Goal: Information Seeking & Learning: Learn about a topic

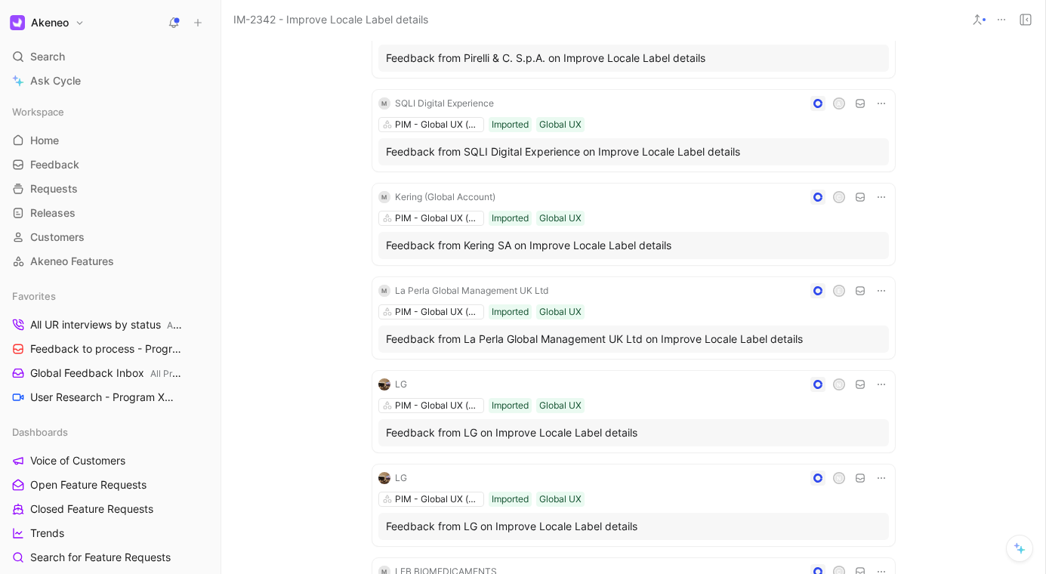
scroll to position [1105, 0]
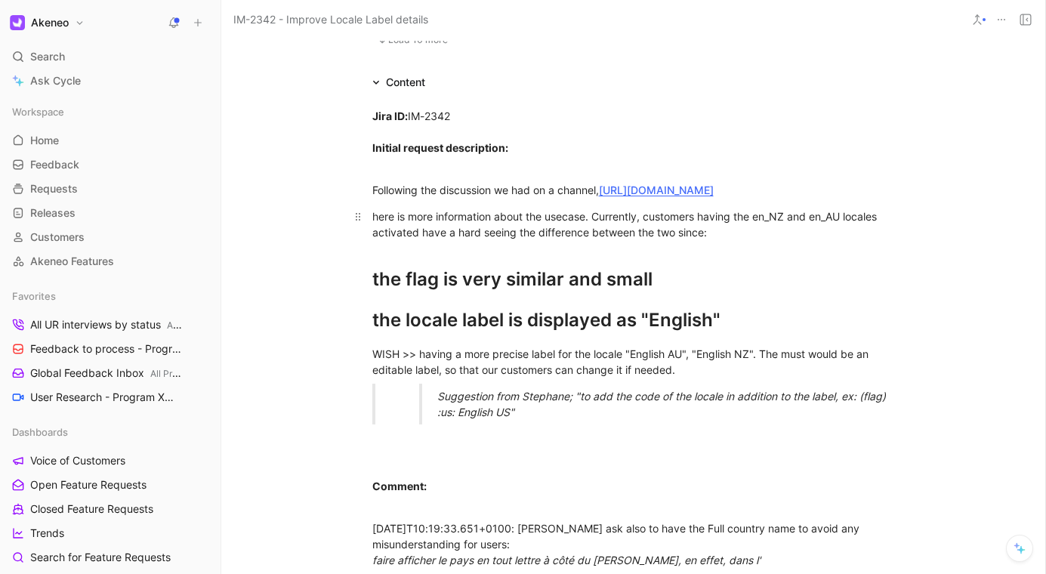
click at [772, 227] on div "here is more information about the usecase. Currently, customers having the en_…" at bounding box center [633, 224] width 522 height 32
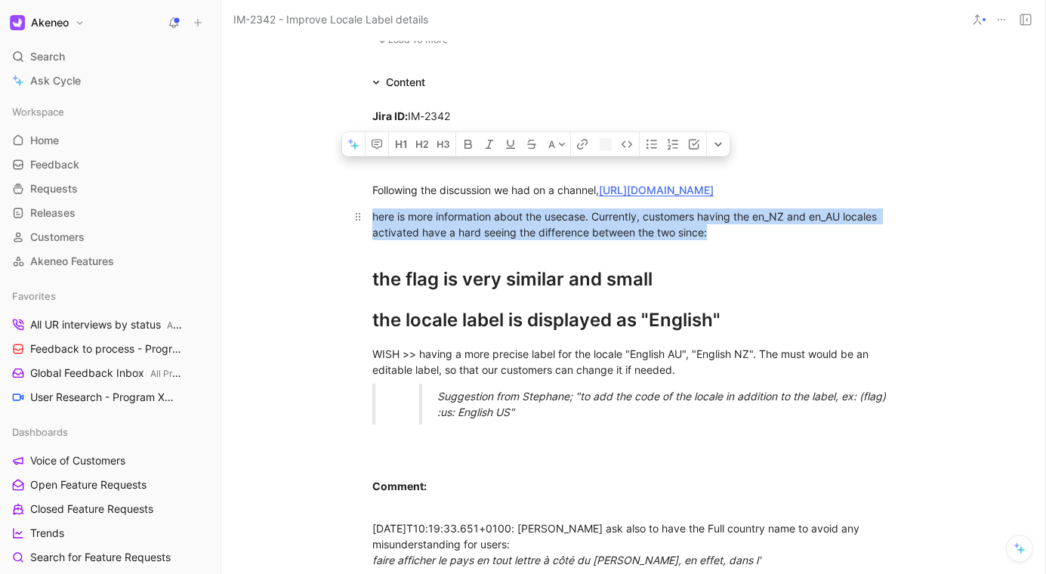
click at [772, 227] on div "here is more information about the usecase. Currently, customers having the en_…" at bounding box center [633, 224] width 522 height 32
click at [784, 236] on div "here is more information about the usecase. Currently, customers having the en_…" at bounding box center [633, 224] width 522 height 32
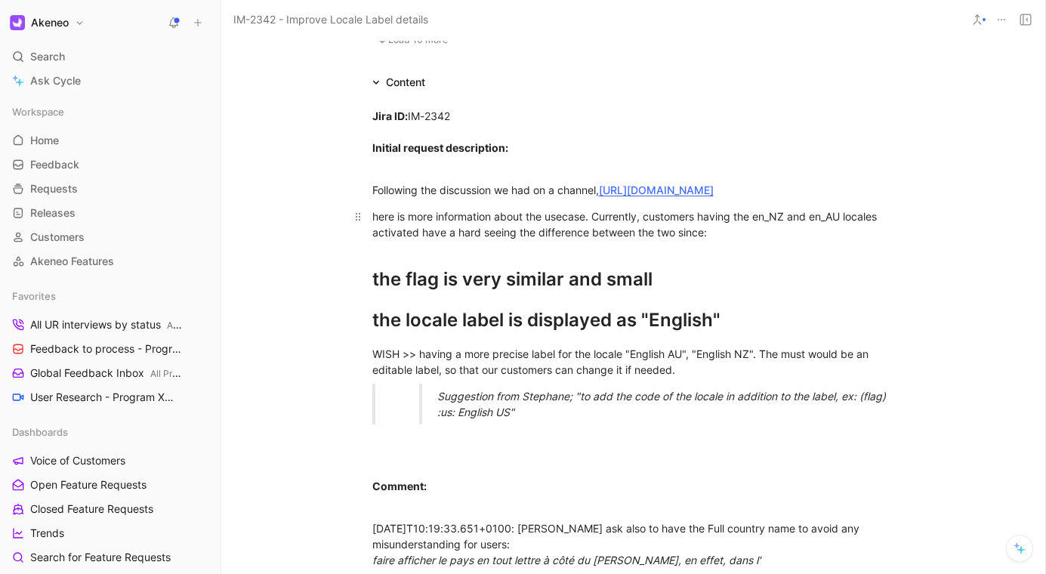
click at [778, 240] on div "here is more information about the usecase. Currently, customers having the en_…" at bounding box center [633, 224] width 522 height 32
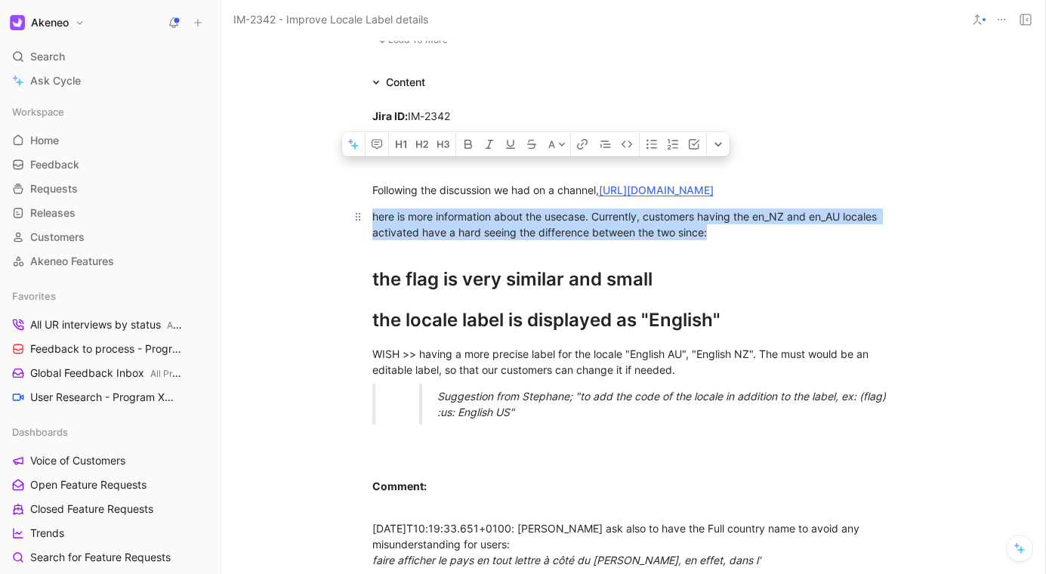
click at [788, 240] on div "here is more information about the usecase. Currently, customers having the en_…" at bounding box center [633, 224] width 522 height 32
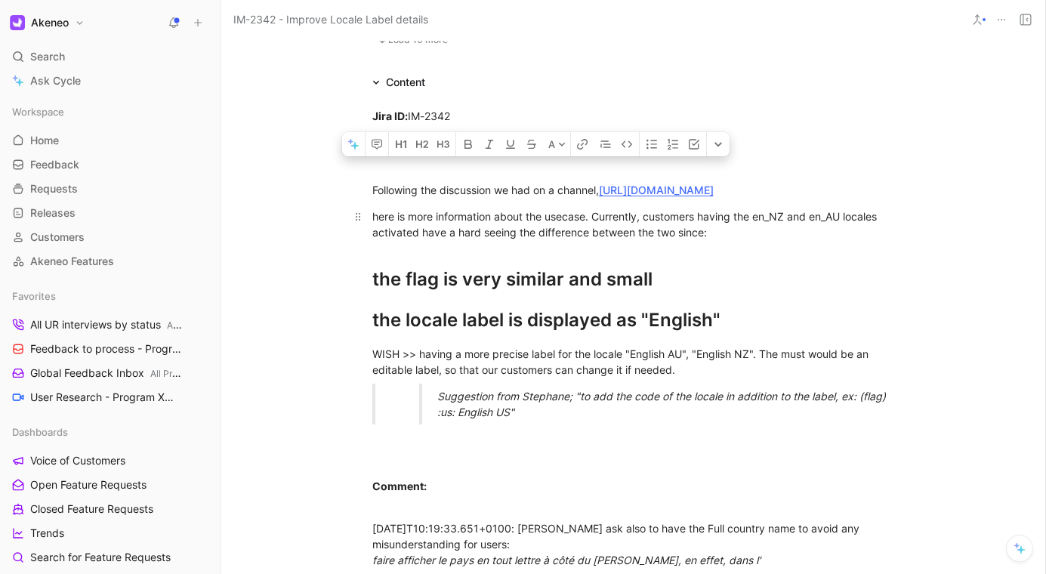
click at [788, 240] on div "here is more information about the usecase. Currently, customers having the en_…" at bounding box center [633, 224] width 522 height 32
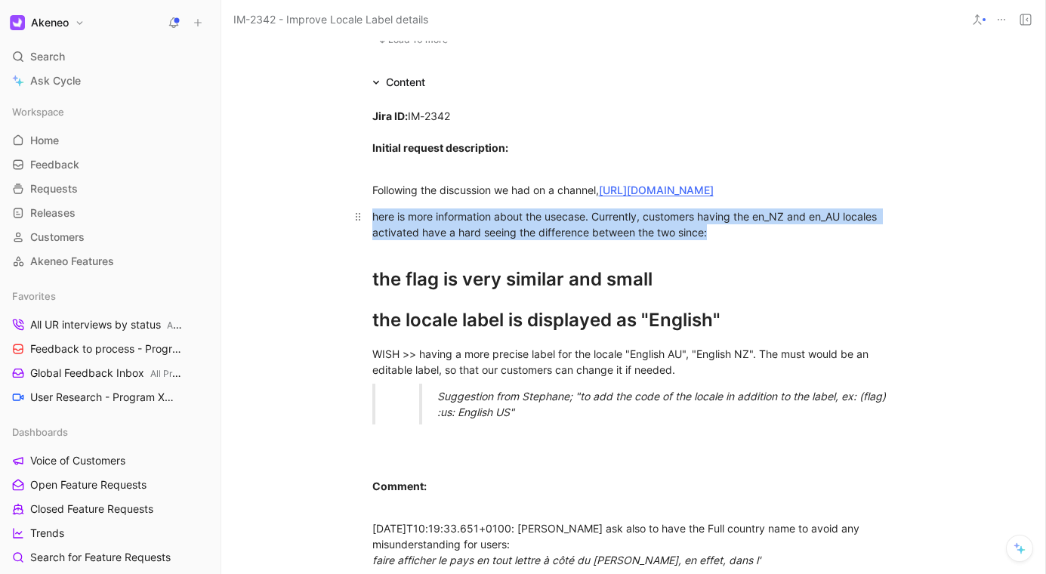
click at [788, 240] on div "here is more information about the usecase. Currently, customers having the en_…" at bounding box center [633, 224] width 522 height 32
click at [867, 240] on div "here is more information about the usecase. Currently, customers having the en_…" at bounding box center [633, 224] width 522 height 32
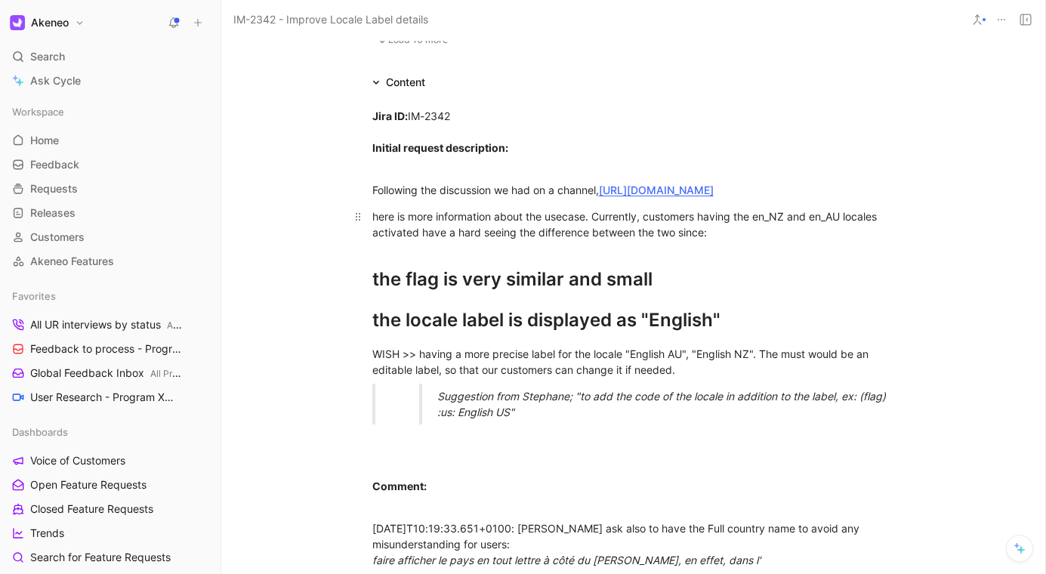
click at [844, 240] on div "here is more information about the usecase. Currently, customers having the en_…" at bounding box center [633, 224] width 522 height 32
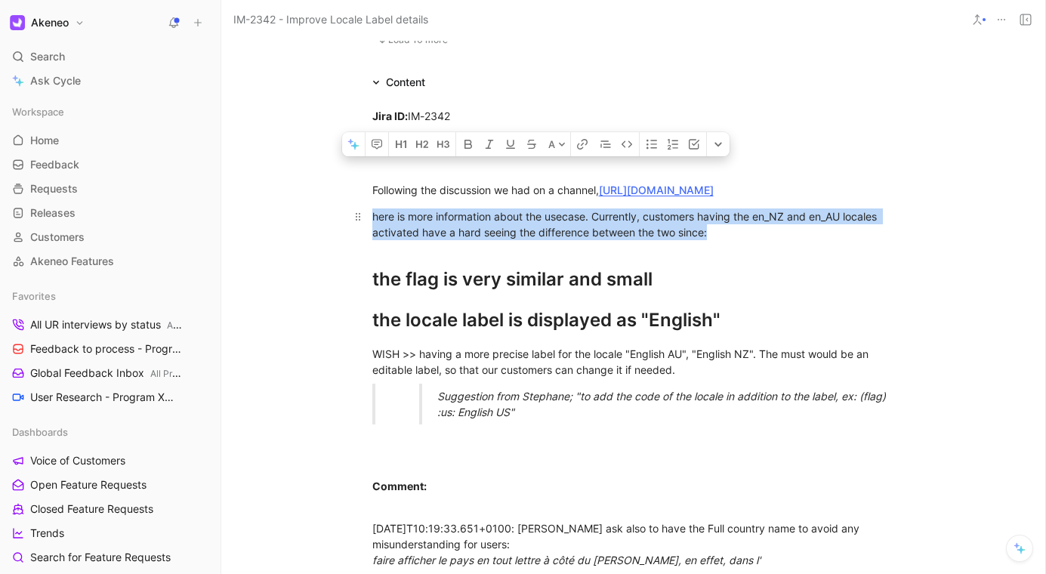
click at [848, 240] on div "here is more information about the usecase. Currently, customers having the en_…" at bounding box center [633, 224] width 522 height 32
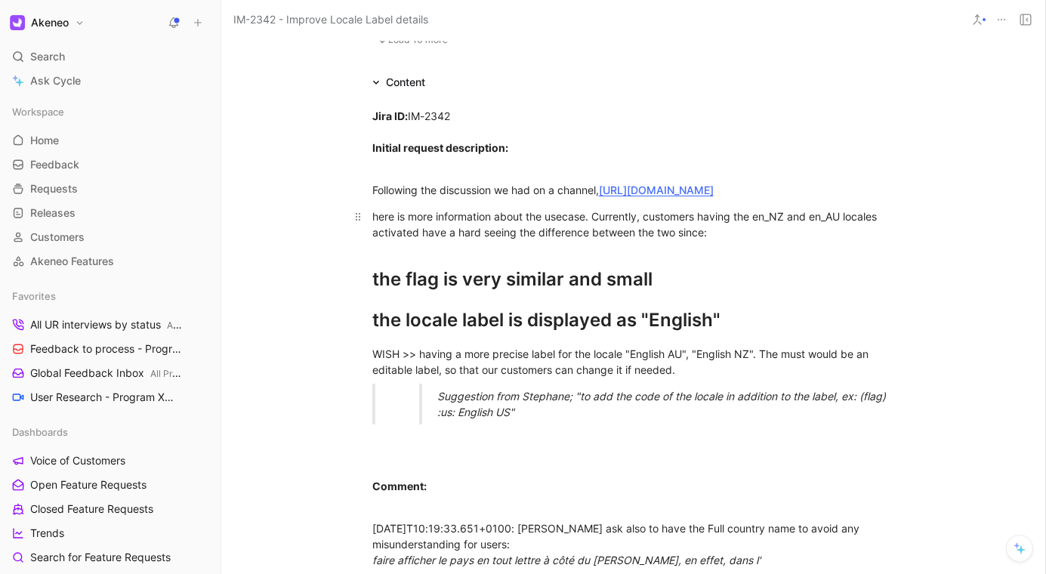
click at [826, 238] on div "here is more information about the usecase. Currently, customers having the en_…" at bounding box center [633, 224] width 522 height 32
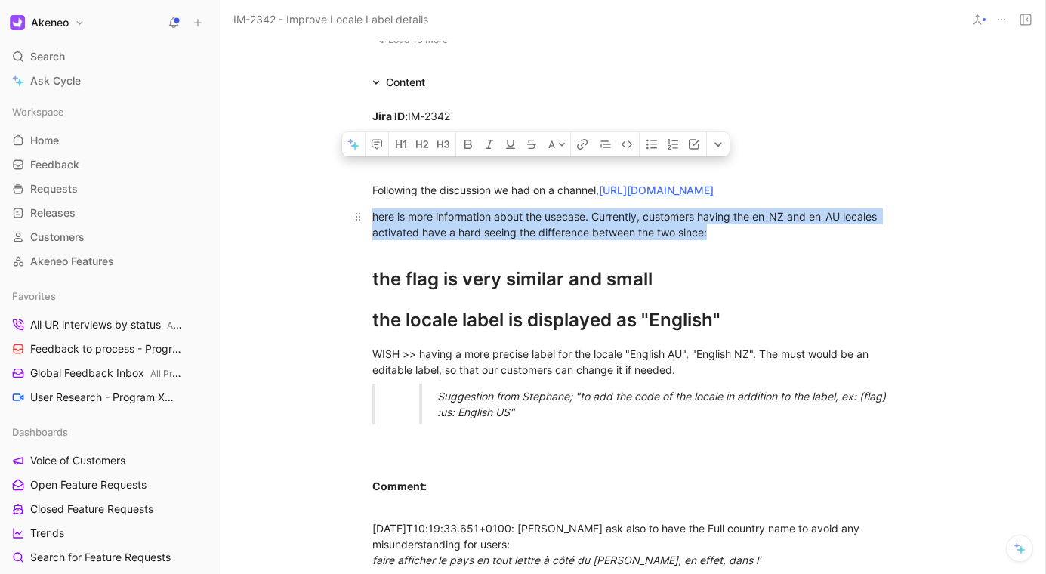
click at [829, 240] on div "here is more information about the usecase. Currently, customers having the en_…" at bounding box center [633, 224] width 522 height 32
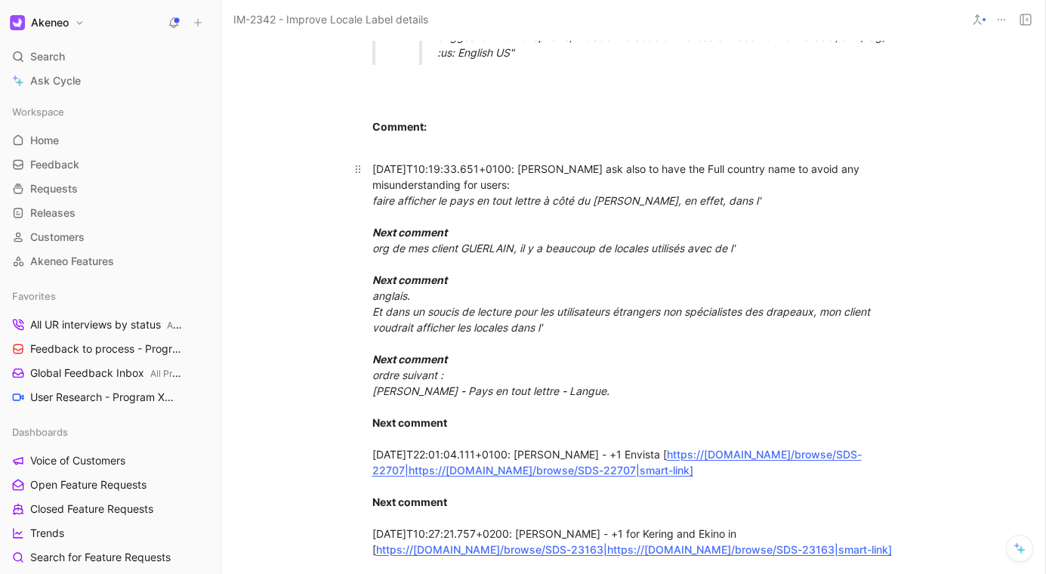
scroll to position [1455, 0]
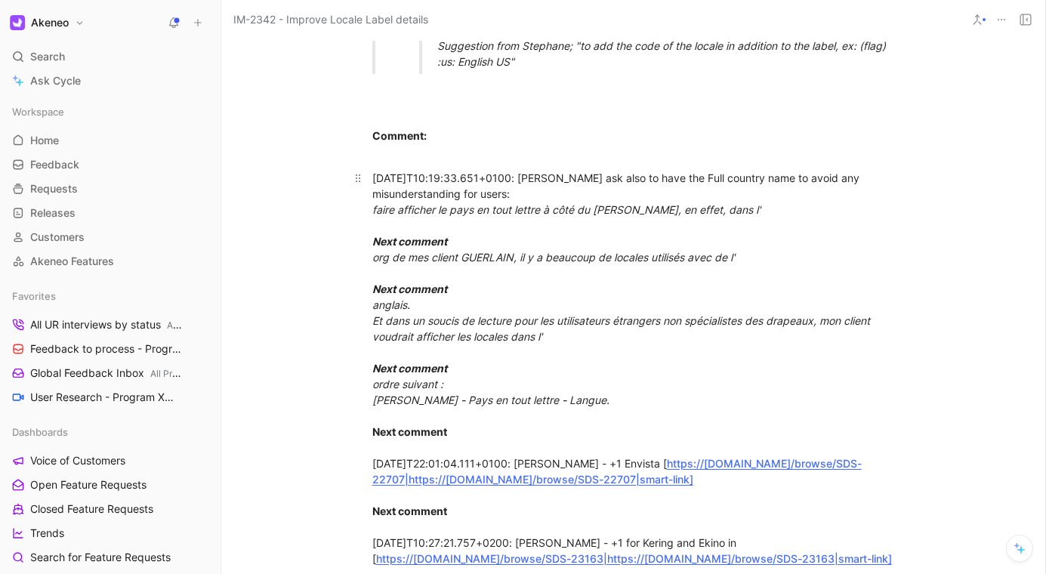
click at [733, 214] on div "2022-01-28T10:19:33.651+0100: Antoine Schepers - Guerlain ask also to have the …" at bounding box center [633, 368] width 522 height 396
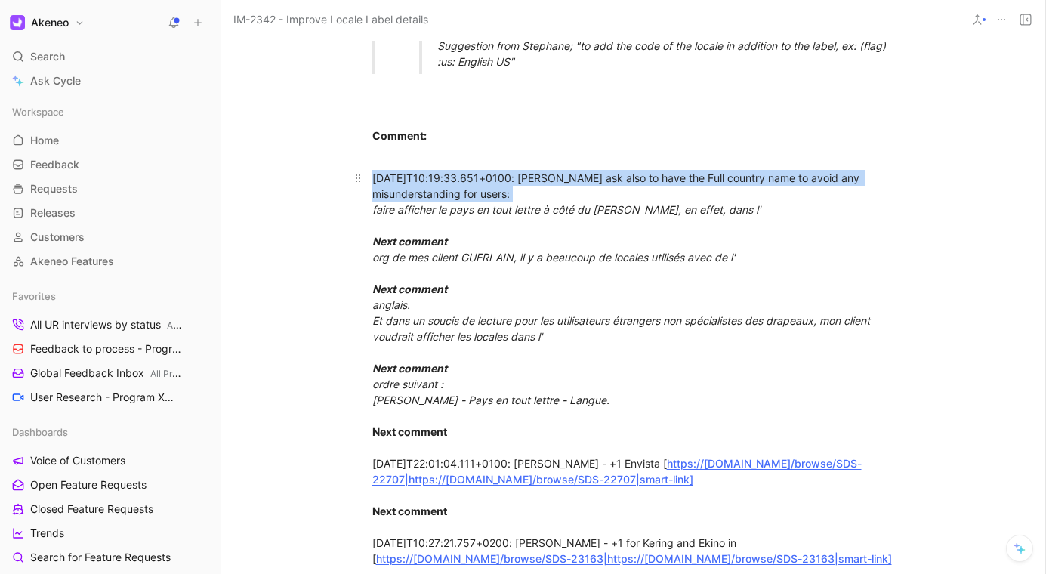
click at [733, 214] on div "2022-01-28T10:19:33.651+0100: Antoine Schepers - Guerlain ask also to have the …" at bounding box center [633, 368] width 522 height 396
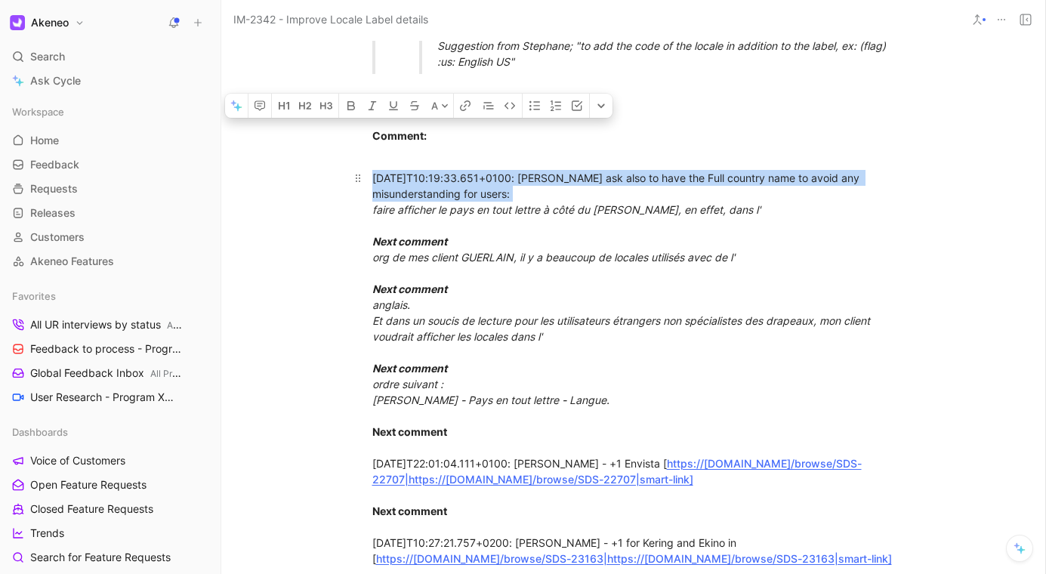
click at [798, 214] on div "2022-01-28T10:19:33.651+0100: Antoine Schepers - Guerlain ask also to have the …" at bounding box center [633, 368] width 522 height 396
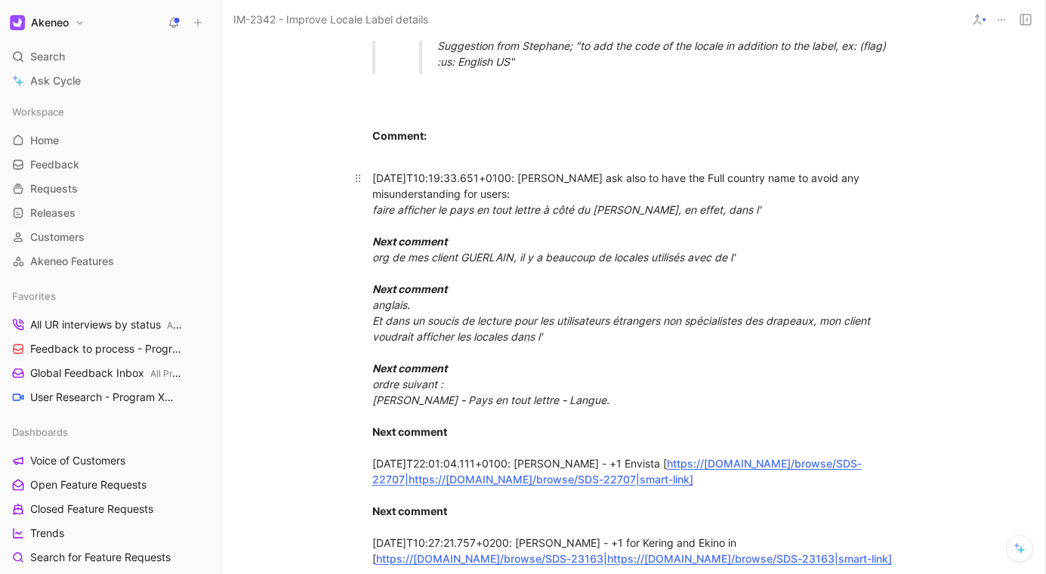
click at [811, 203] on div "2022-01-28T10:19:33.651+0100: Antoine Schepers - Guerlain ask also to have the …" at bounding box center [633, 368] width 522 height 396
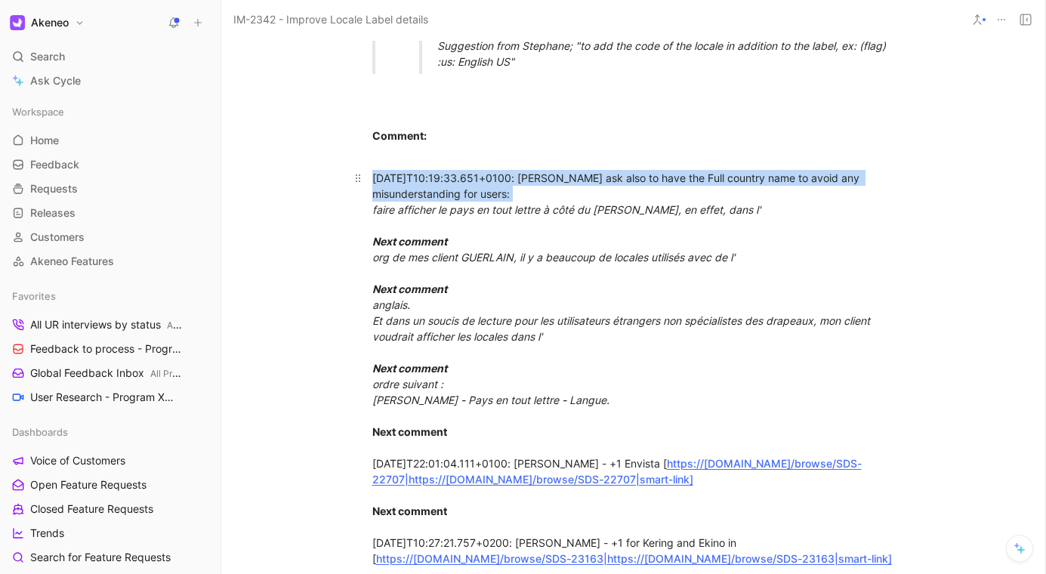
click at [811, 203] on div "2022-01-28T10:19:33.651+0100: Antoine Schepers - Guerlain ask also to have the …" at bounding box center [633, 368] width 522 height 396
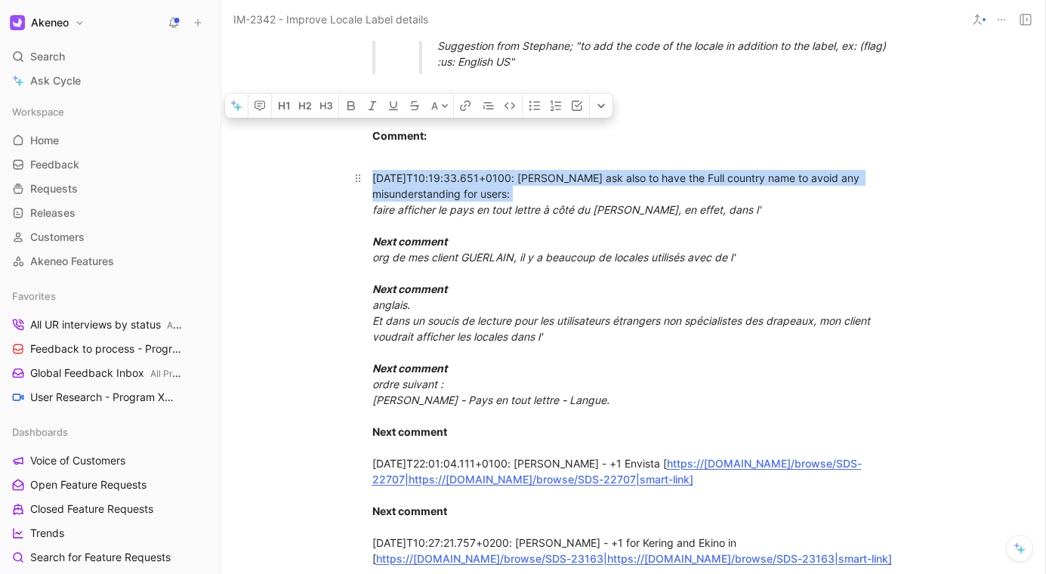
click at [866, 214] on div "2022-01-28T10:19:33.651+0100: Antoine Schepers - Guerlain ask also to have the …" at bounding box center [633, 368] width 522 height 396
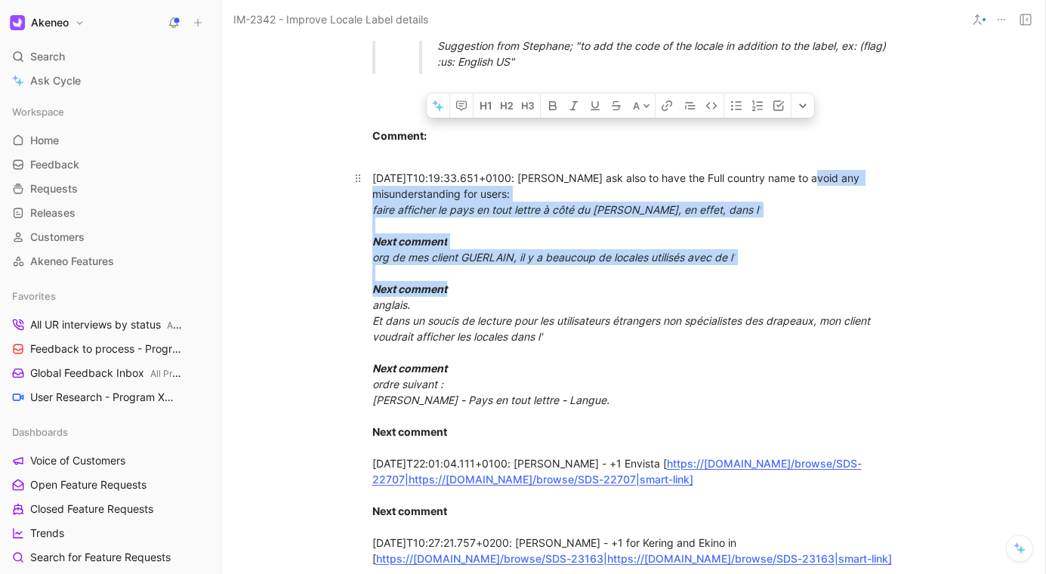
drag, startPoint x: 802, startPoint y: 278, endPoint x: 803, endPoint y: 303, distance: 25.7
click at [803, 303] on div "2022-01-28T10:19:33.651+0100: Antoine Schepers - Guerlain ask also to have the …" at bounding box center [633, 368] width 522 height 396
drag, startPoint x: 803, startPoint y: 303, endPoint x: 802, endPoint y: 312, distance: 8.3
click at [802, 312] on div "2022-01-28T10:19:33.651+0100: Antoine Schepers - Guerlain ask also to have the …" at bounding box center [633, 368] width 522 height 396
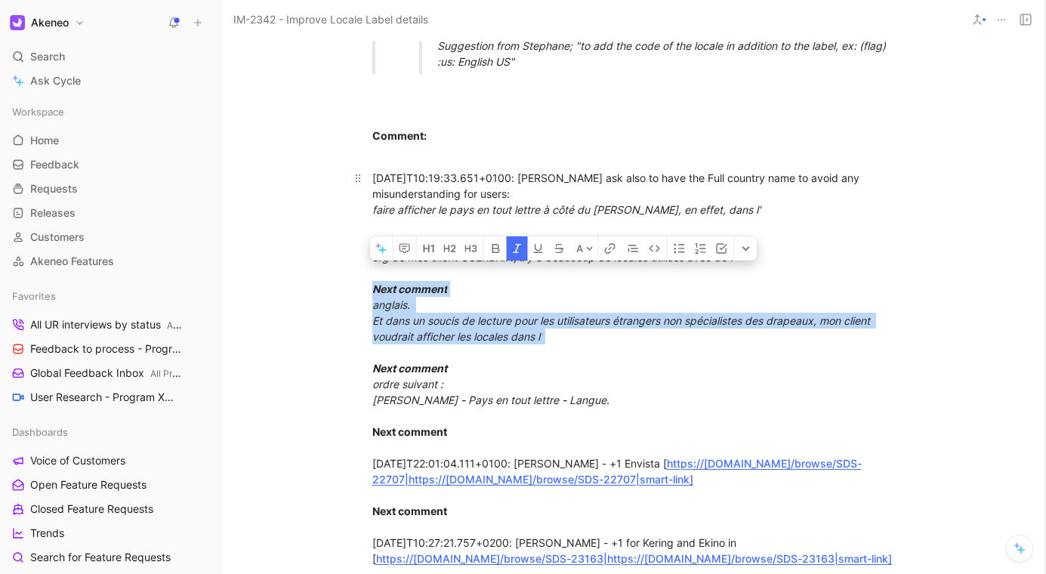
drag, startPoint x: 755, startPoint y: 362, endPoint x: 757, endPoint y: 285, distance: 77.0
click at [762, 300] on div "2022-01-28T10:19:33.651+0100: Antoine Schepers - Guerlain ask also to have the …" at bounding box center [633, 368] width 522 height 396
click at [753, 281] on div "2022-01-28T10:19:33.651+0100: Antoine Schepers - Guerlain ask also to have the …" at bounding box center [633, 368] width 522 height 396
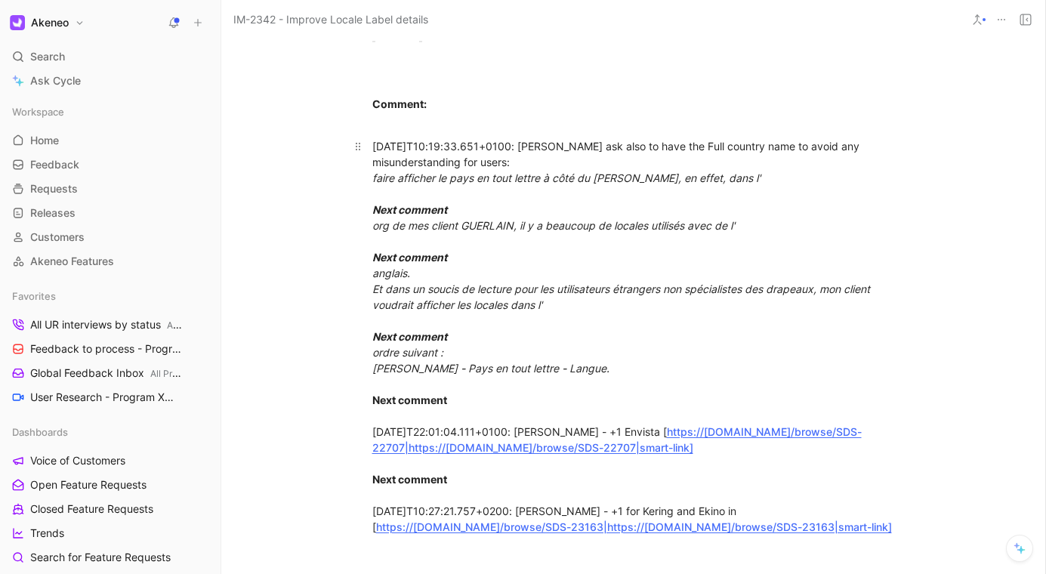
scroll to position [1579, 0]
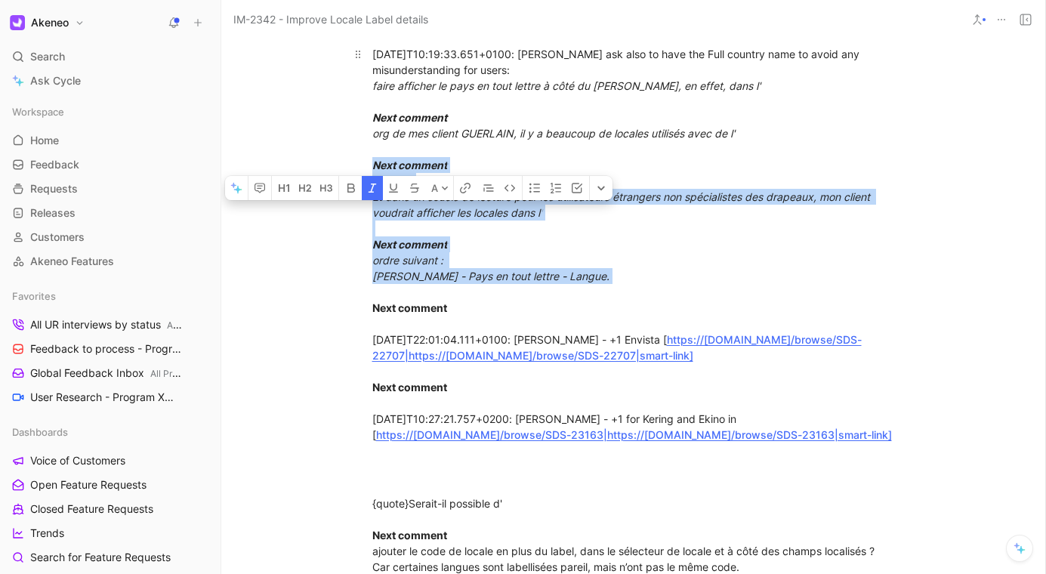
drag, startPoint x: 735, startPoint y: 235, endPoint x: 741, endPoint y: 180, distance: 55.4
click at [741, 180] on div "2022-01-28T10:19:33.651+0100: Antoine Schepers - Guerlain ask also to have the …" at bounding box center [633, 244] width 522 height 396
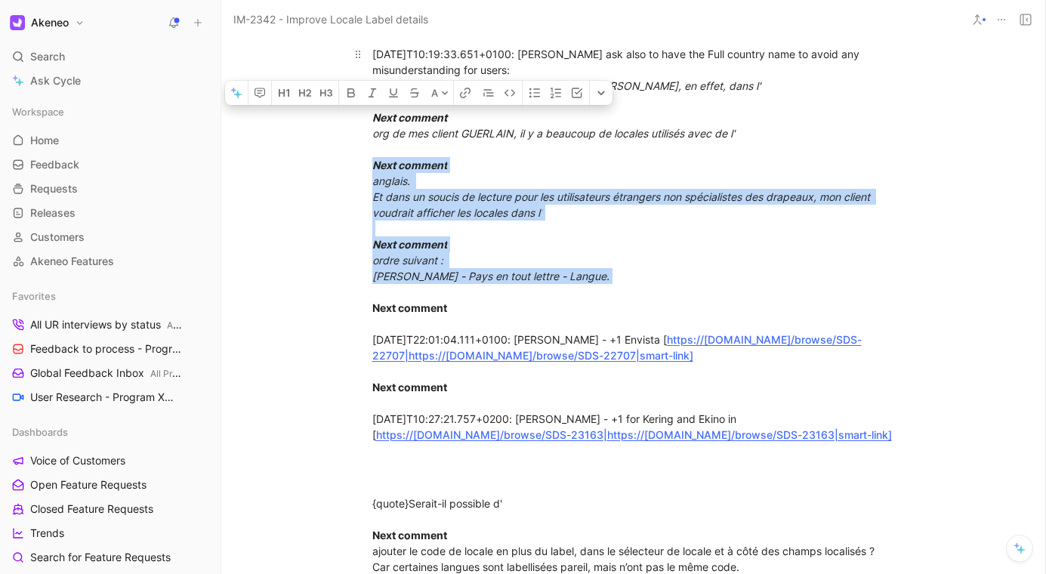
click at [741, 180] on div "2022-01-28T10:19:33.651+0100: Antoine Schepers - Guerlain ask also to have the …" at bounding box center [633, 244] width 522 height 396
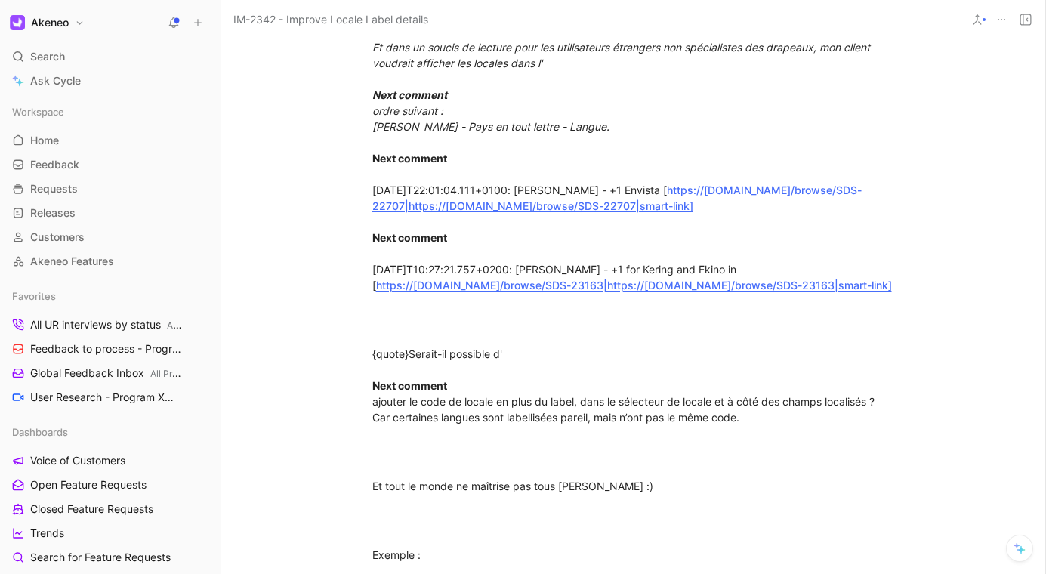
scroll to position [1806, 0]
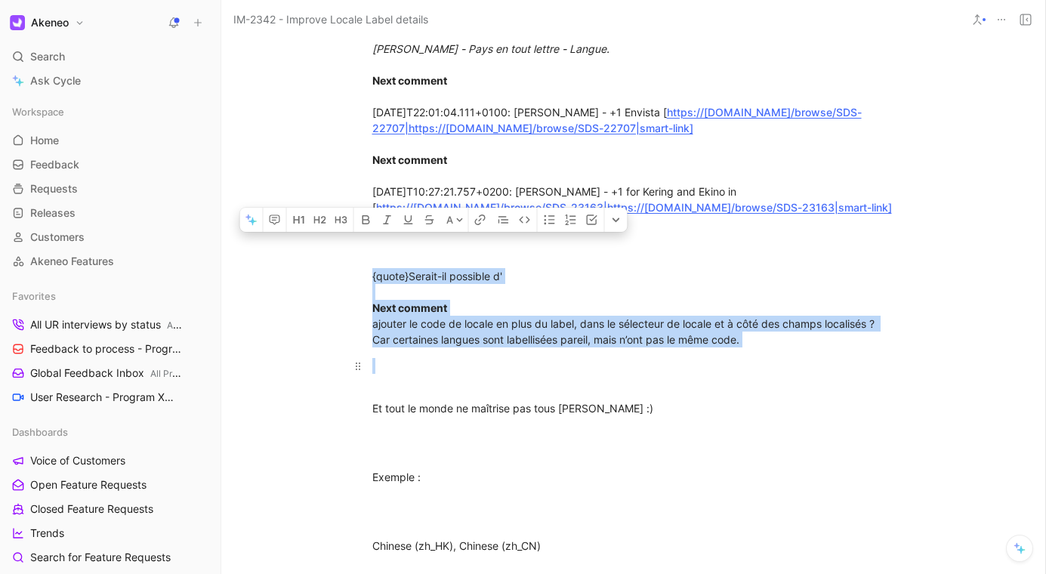
drag, startPoint x: 664, startPoint y: 310, endPoint x: 678, endPoint y: 422, distance: 113.3
click at [678, 394] on p at bounding box center [633, 373] width 580 height 41
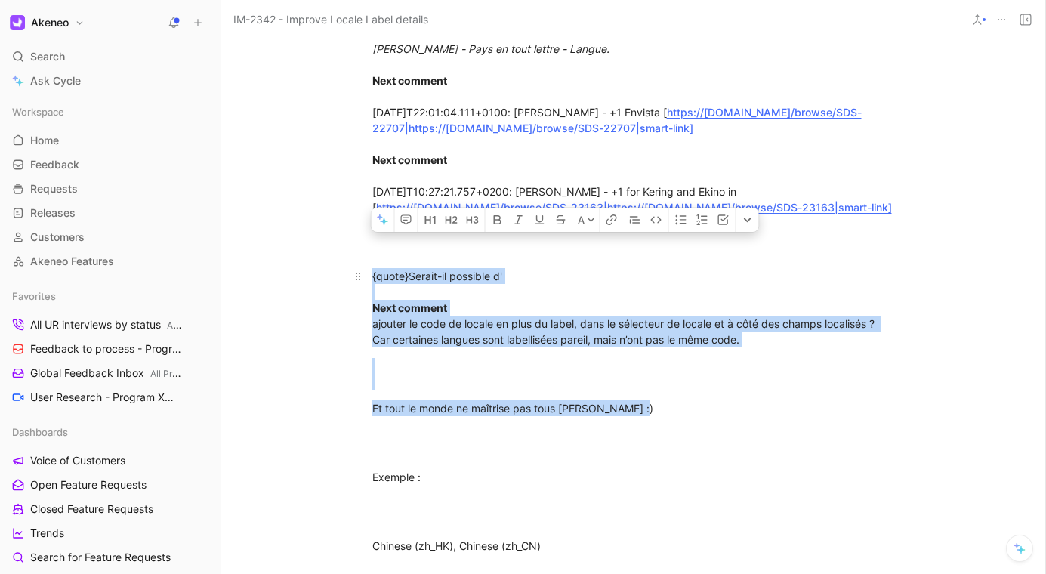
drag, startPoint x: 707, startPoint y: 445, endPoint x: 625, endPoint y: 305, distance: 162.4
click at [625, 305] on div "{quote}Serait-il possible d' Next comment ajouter le code de locale en plus du …" at bounding box center [633, 307] width 522 height 79
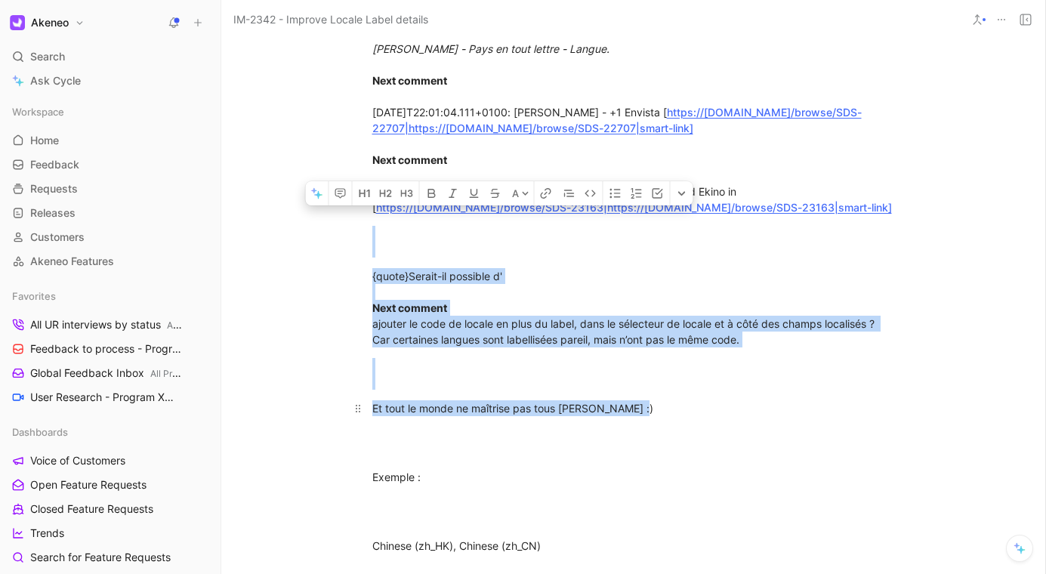
drag, startPoint x: 645, startPoint y: 291, endPoint x: 675, endPoint y: 451, distance: 162.9
click at [675, 420] on p "Et tout le monde ne maîtrise pas tous les drapeaux :)" at bounding box center [633, 408] width 580 height 25
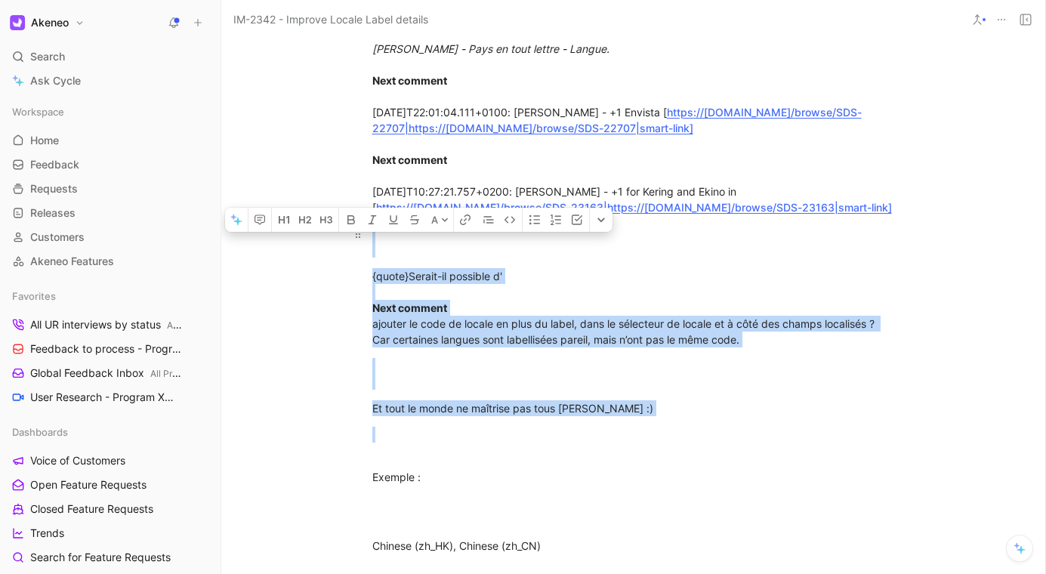
drag, startPoint x: 678, startPoint y: 463, endPoint x: 690, endPoint y: 281, distance: 182.3
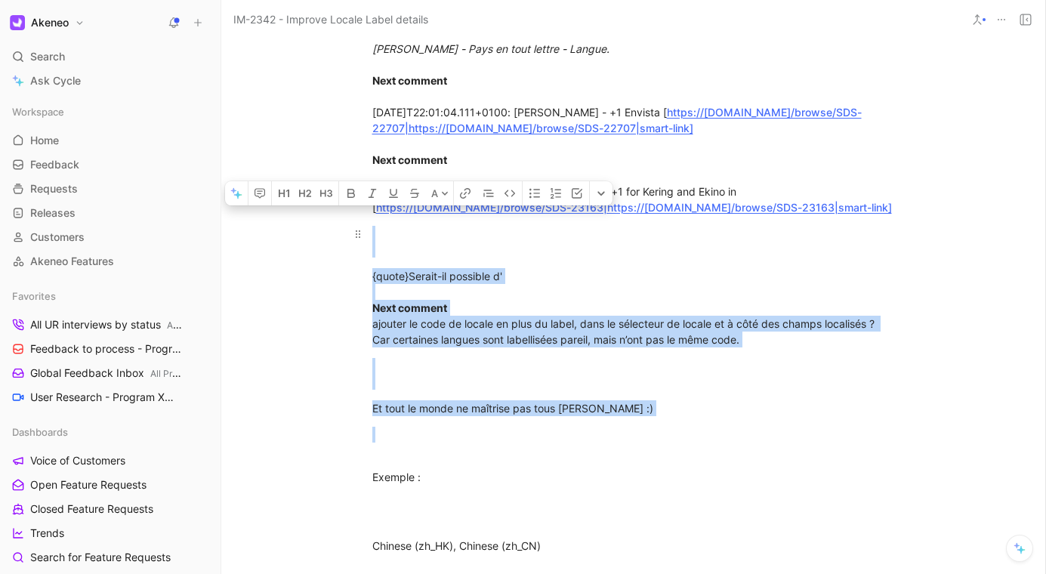
click at [690, 257] on div at bounding box center [633, 242] width 522 height 32
drag, startPoint x: 707, startPoint y: 402, endPoint x: 748, endPoint y: 455, distance: 67.2
click at [753, 453] on p at bounding box center [633, 442] width 580 height 41
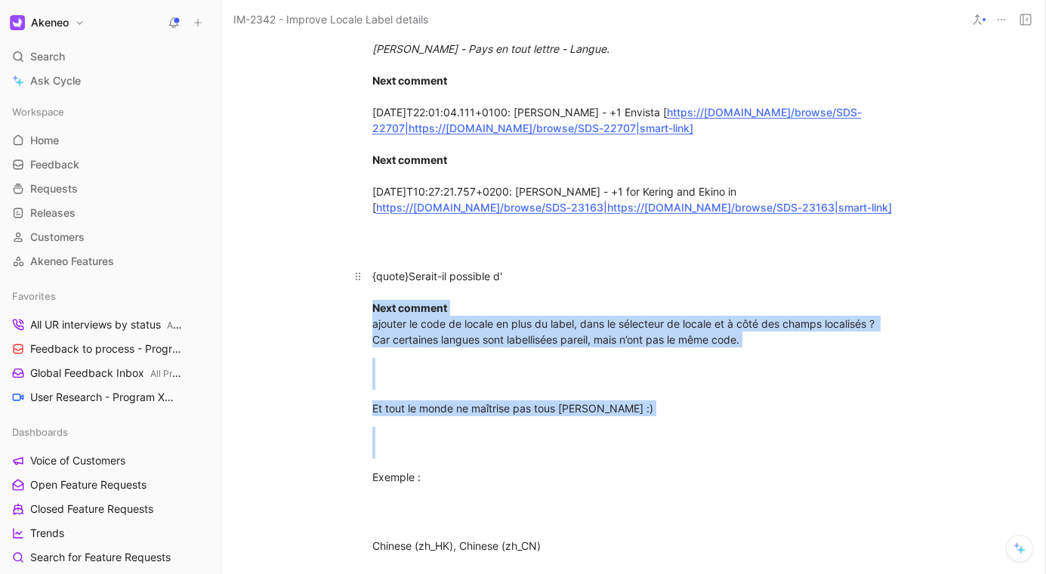
drag, startPoint x: 763, startPoint y: 498, endPoint x: 687, endPoint y: 314, distance: 199.4
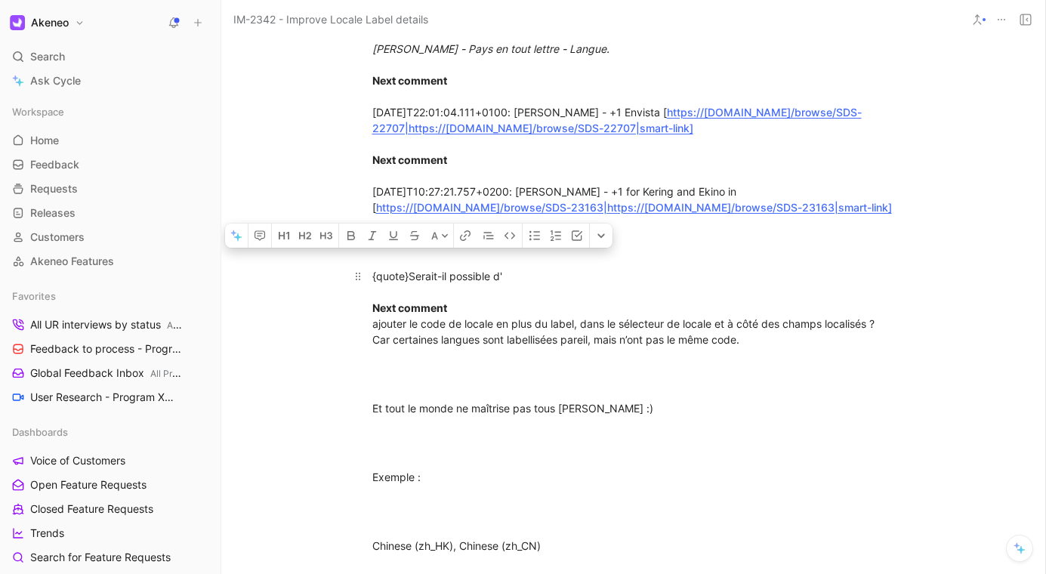
click at [686, 312] on div "{quote}Serait-il possible d' Next comment ajouter le code de locale en plus du …" at bounding box center [633, 307] width 522 height 79
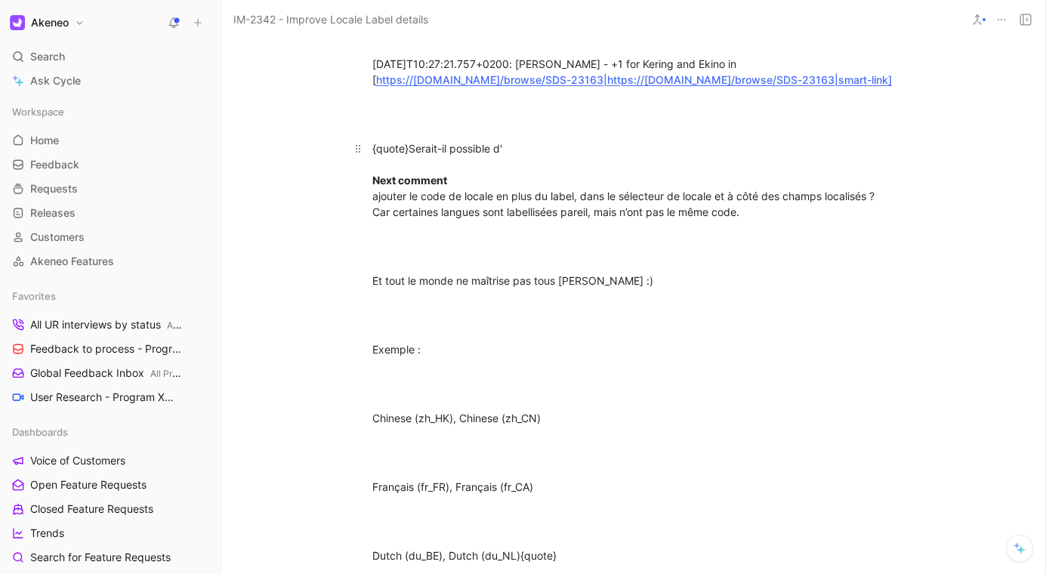
scroll to position [2090, 0]
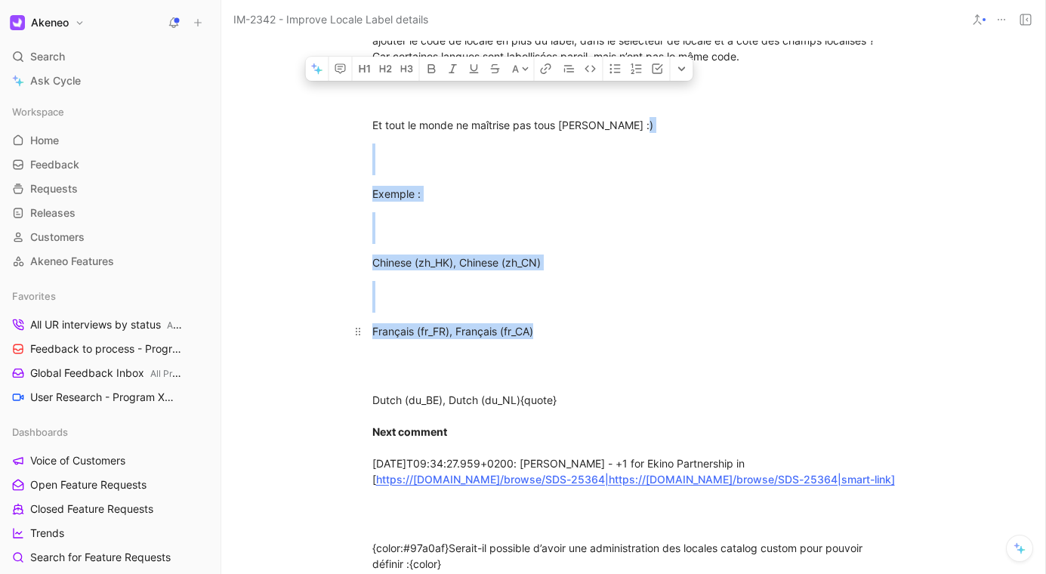
drag, startPoint x: 700, startPoint y: 196, endPoint x: 772, endPoint y: 361, distance: 180.2
click at [772, 339] on div "Français (fr_FR), Français (fr_CA)" at bounding box center [633, 331] width 522 height 16
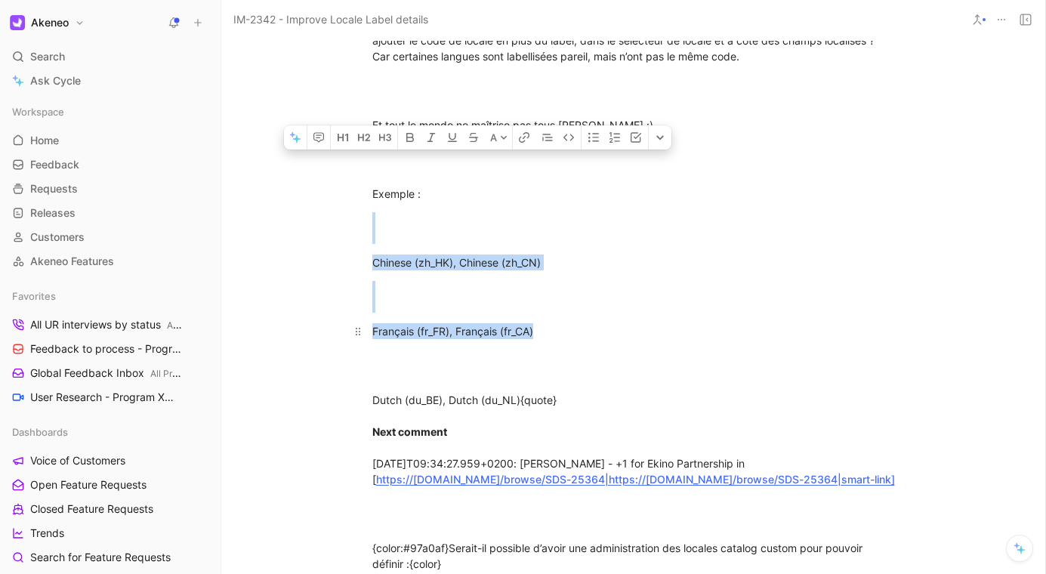
drag, startPoint x: 652, startPoint y: 226, endPoint x: 695, endPoint y: 372, distance: 151.7
click at [695, 343] on p "Français (fr_FR), Français (fr_CA)" at bounding box center [633, 331] width 580 height 25
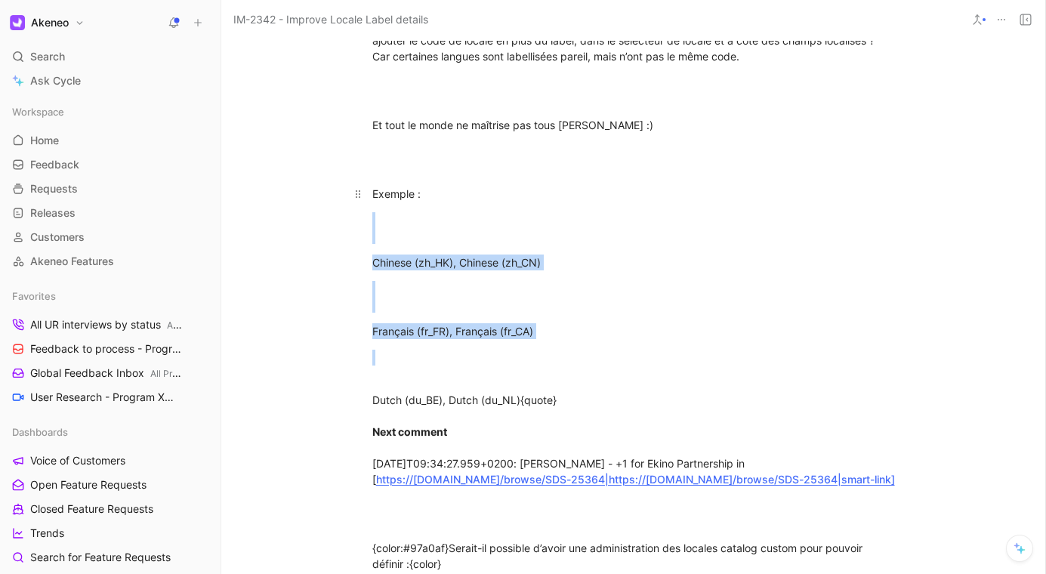
drag, startPoint x: 766, startPoint y: 383, endPoint x: 706, endPoint y: 233, distance: 161.9
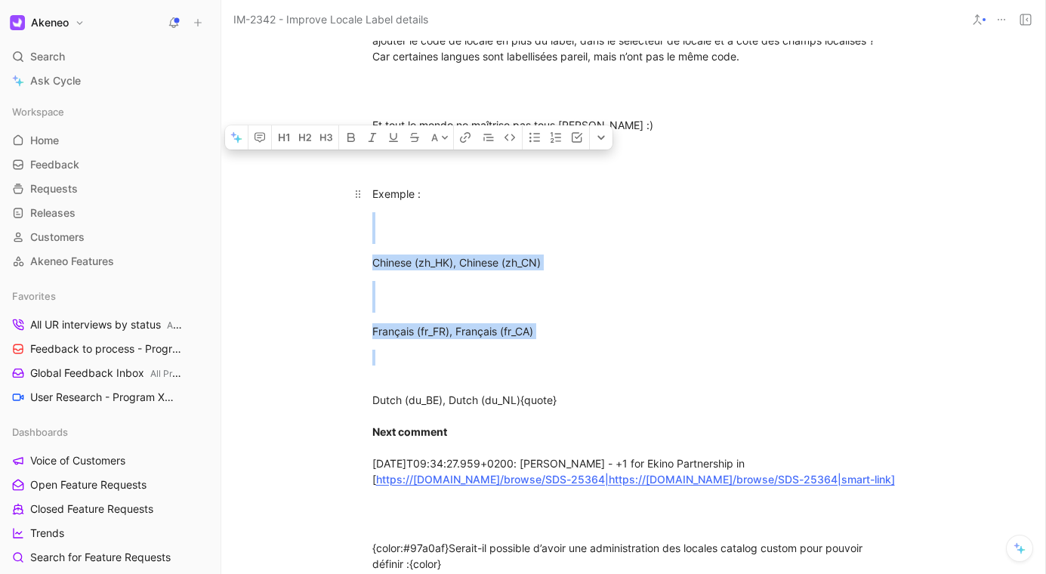
click at [706, 206] on p "Exemple :" at bounding box center [633, 193] width 580 height 25
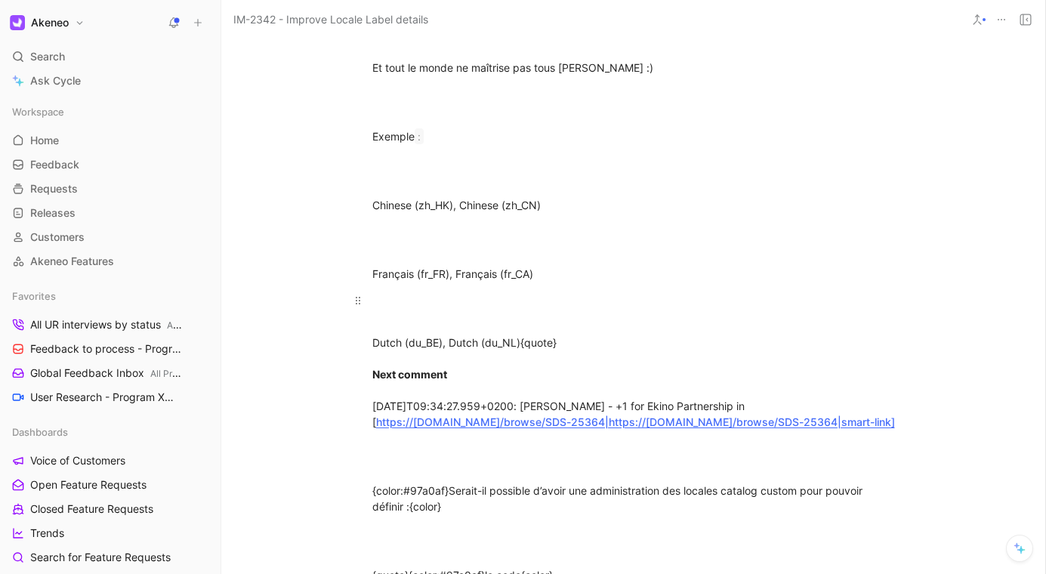
scroll to position [2302, 0]
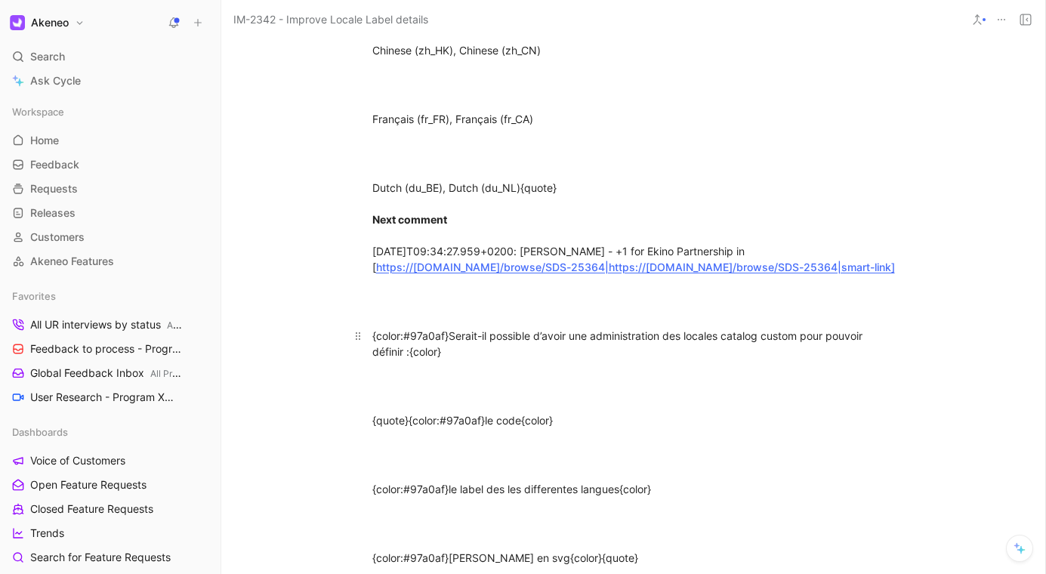
click at [669, 359] on div "{color:#97a0af}Serait-il possible d’avoir une administration des locales catalo…" at bounding box center [633, 344] width 522 height 32
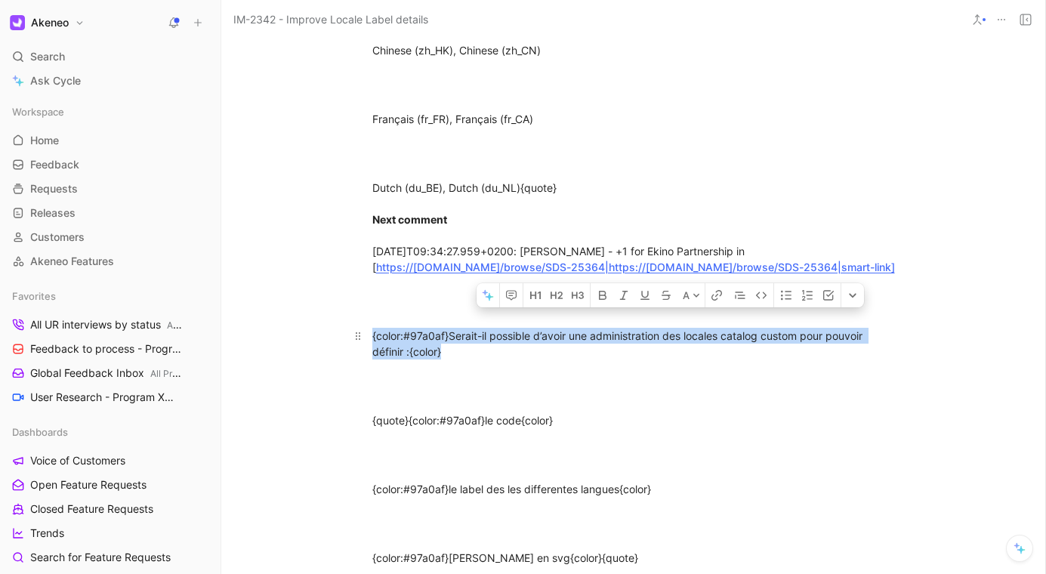
click at [669, 359] on div "{color:#97a0af}Serait-il possible d’avoir une administration des locales catalo…" at bounding box center [633, 344] width 522 height 32
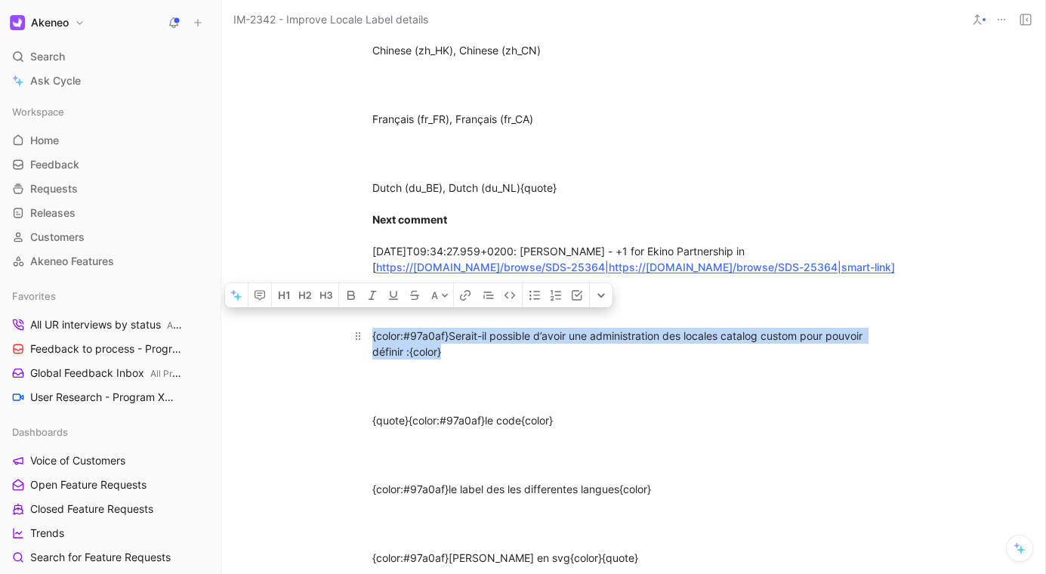
click at [732, 359] on div "{color:#97a0af}Serait-il possible d’avoir une administration des locales catalo…" at bounding box center [633, 344] width 522 height 32
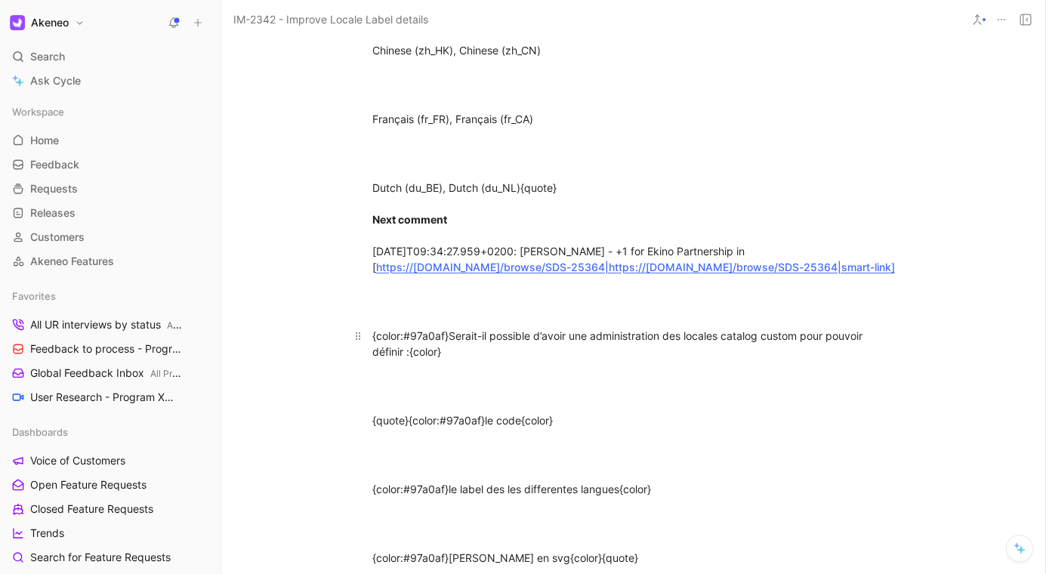
click at [743, 359] on div "{color:#97a0af}Serait-il possible d’avoir une administration des locales catalo…" at bounding box center [633, 344] width 522 height 32
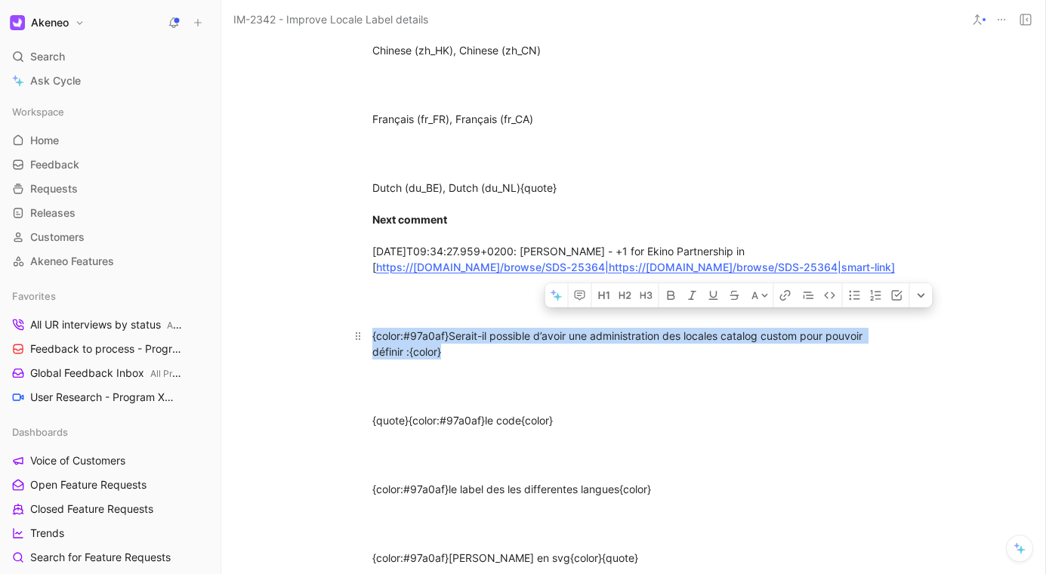
click at [743, 359] on div "{color:#97a0af}Serait-il possible d’avoir une administration des locales catalo…" at bounding box center [633, 344] width 522 height 32
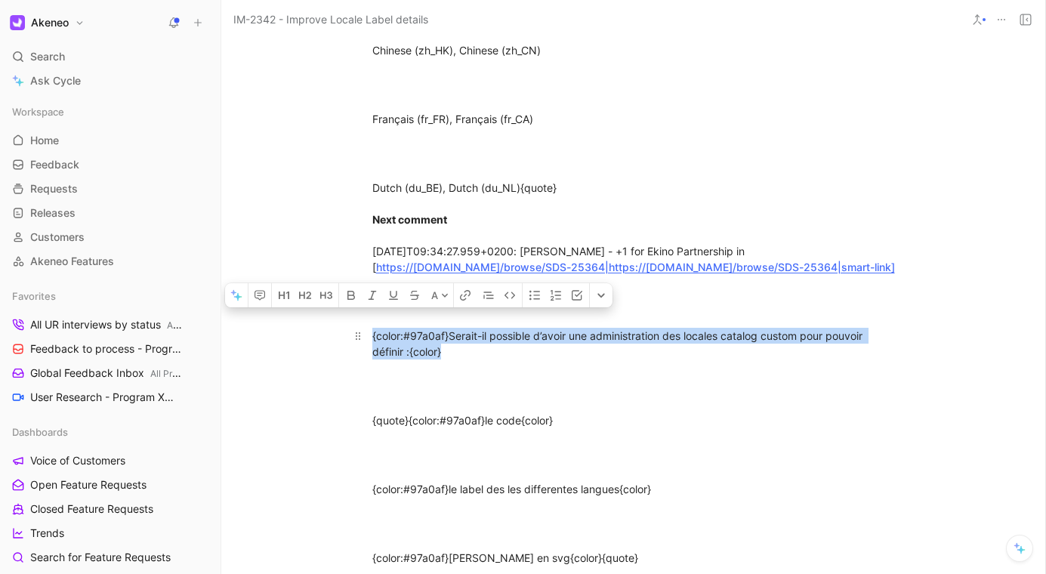
click at [820, 359] on div "{color:#97a0af}Serait-il possible d’avoir une administration des locales catalo…" at bounding box center [633, 344] width 522 height 32
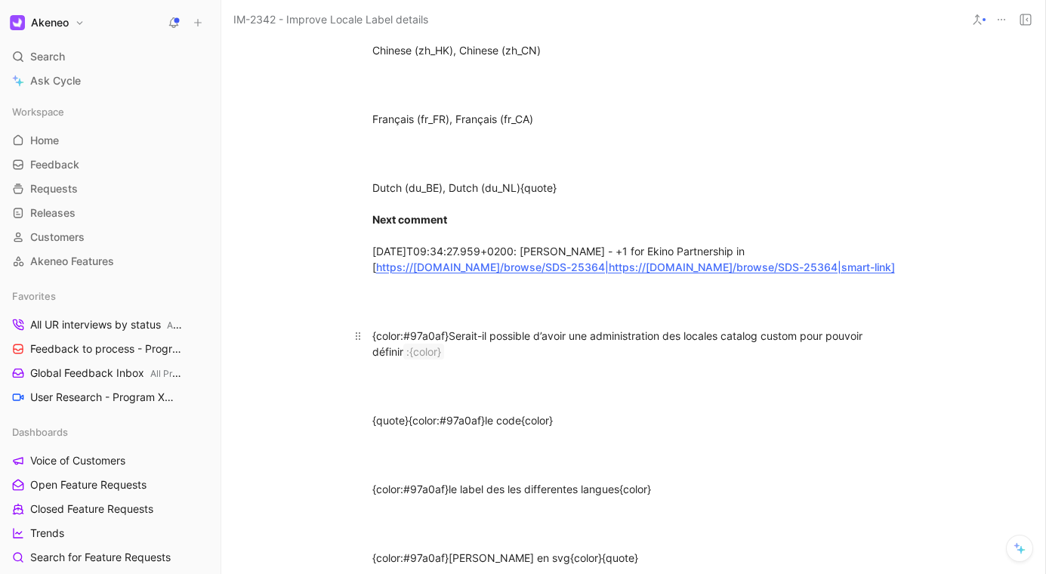
click at [810, 359] on div "{color:#97a0af}Serait-il possible d’avoir une administration des locales catalo…" at bounding box center [633, 344] width 522 height 32
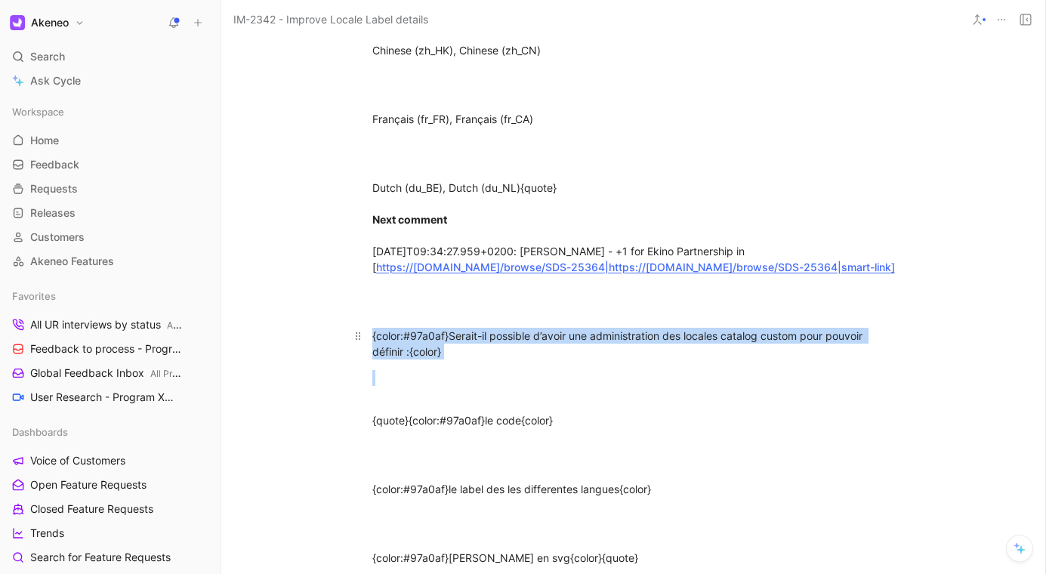
click at [810, 359] on div "{color:#97a0af}Serait-il possible d’avoir une administration des locales catalo…" at bounding box center [633, 344] width 522 height 32
click at [817, 359] on div "{color:#97a0af}Serait-il possible d’avoir une administration des locales catalo…" at bounding box center [633, 344] width 522 height 32
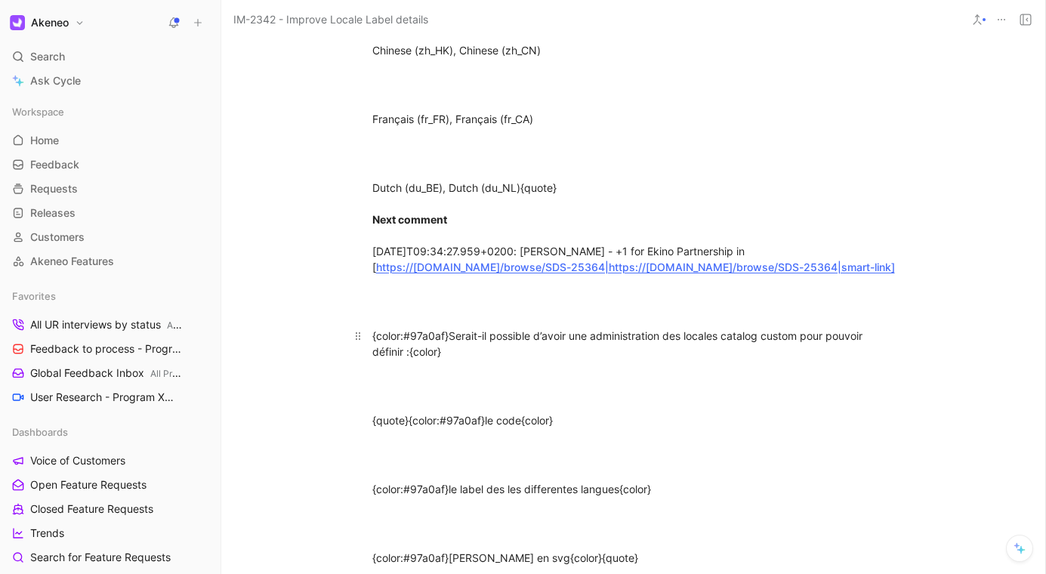
click at [638, 359] on div "{color:#97a0af}Serait-il possible d’avoir une administration des locales catalo…" at bounding box center [633, 344] width 522 height 32
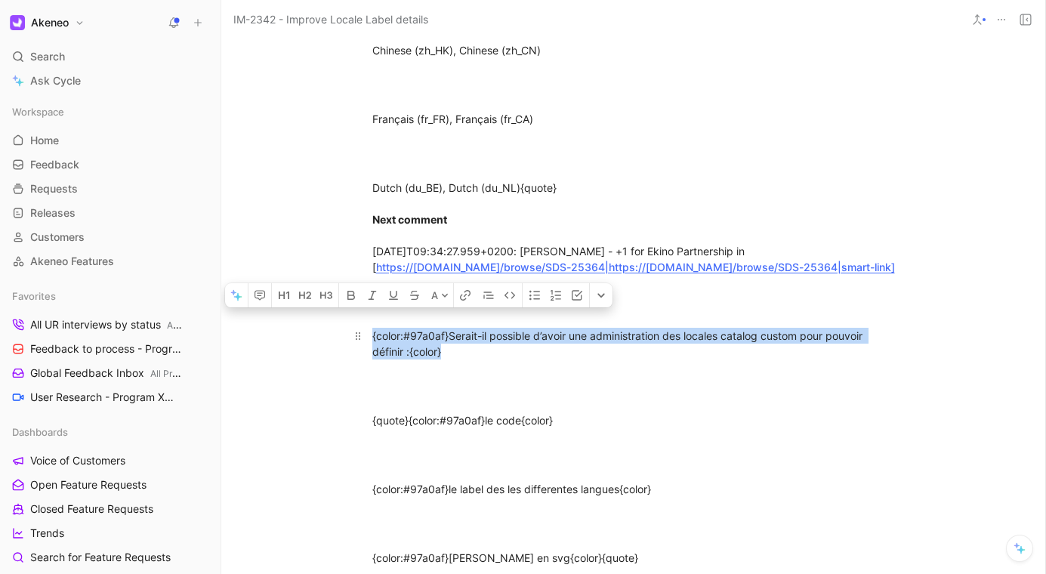
click at [638, 359] on div "{color:#97a0af}Serait-il possible d’avoir une administration des locales catalo…" at bounding box center [633, 344] width 522 height 32
click at [735, 359] on div "{color:#97a0af}Serait-il possible d’avoir une administration des locales catalo…" at bounding box center [633, 344] width 522 height 32
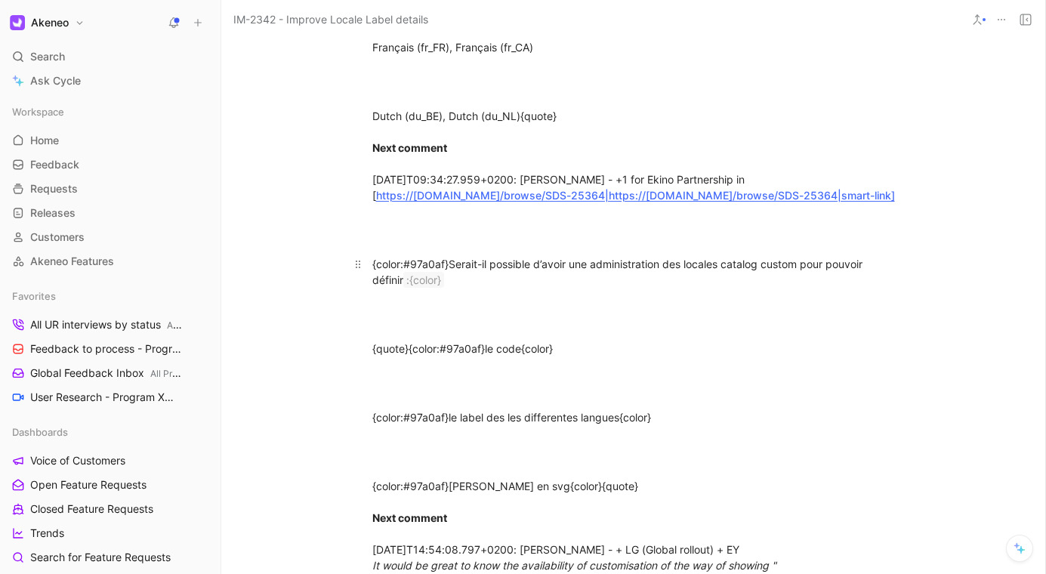
scroll to position [2481, 0]
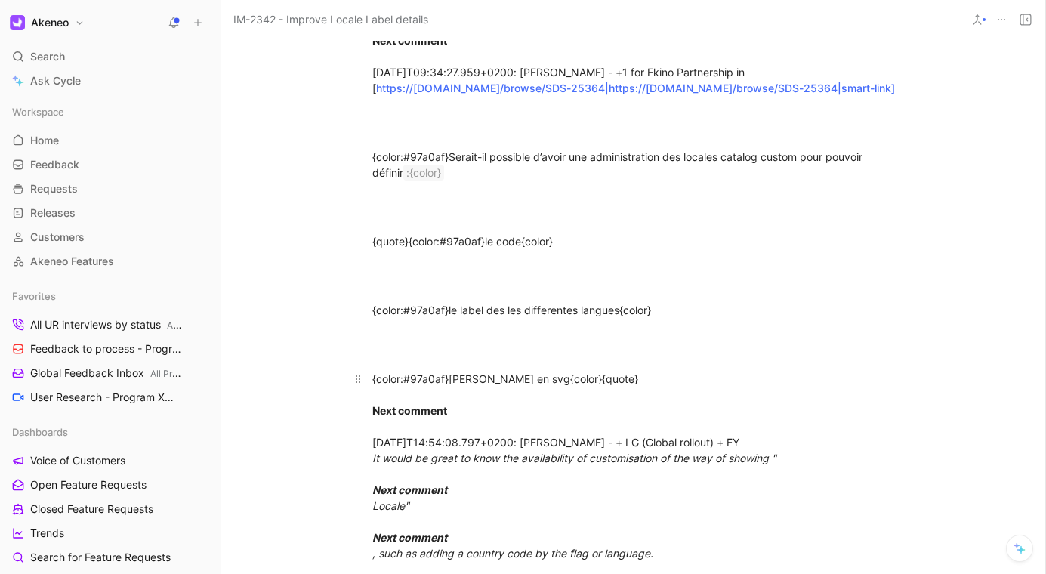
click at [721, 432] on div "{color:#97a0af}le drapeau en svg{color}{quote} Next comment 2022-10-14T14:54:08…" at bounding box center [633, 466] width 522 height 190
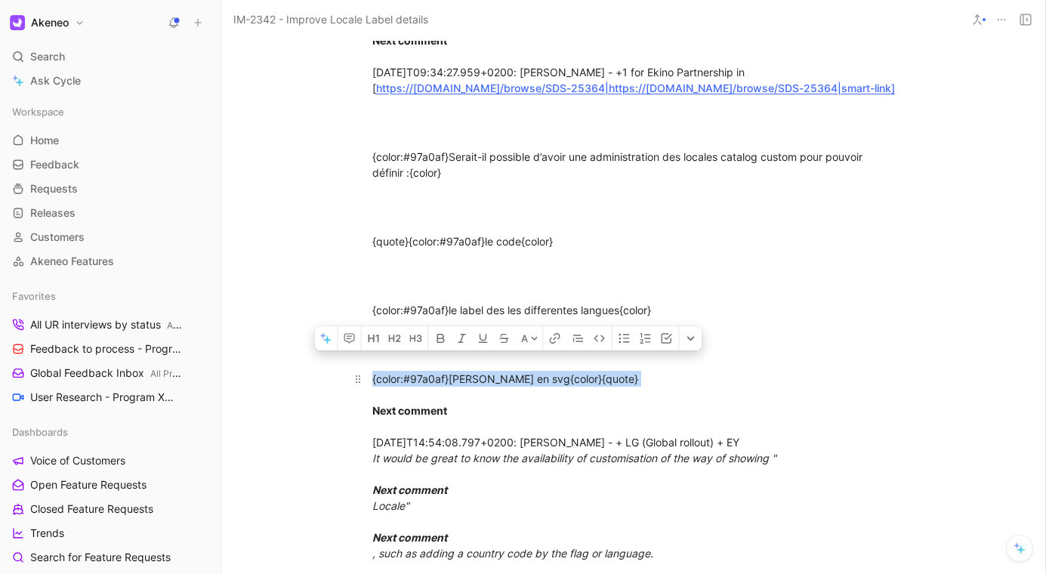
click at [721, 432] on div "{color:#97a0af}le drapeau en svg{color}{quote} Next comment 2022-10-14T14:54:08…" at bounding box center [633, 466] width 522 height 190
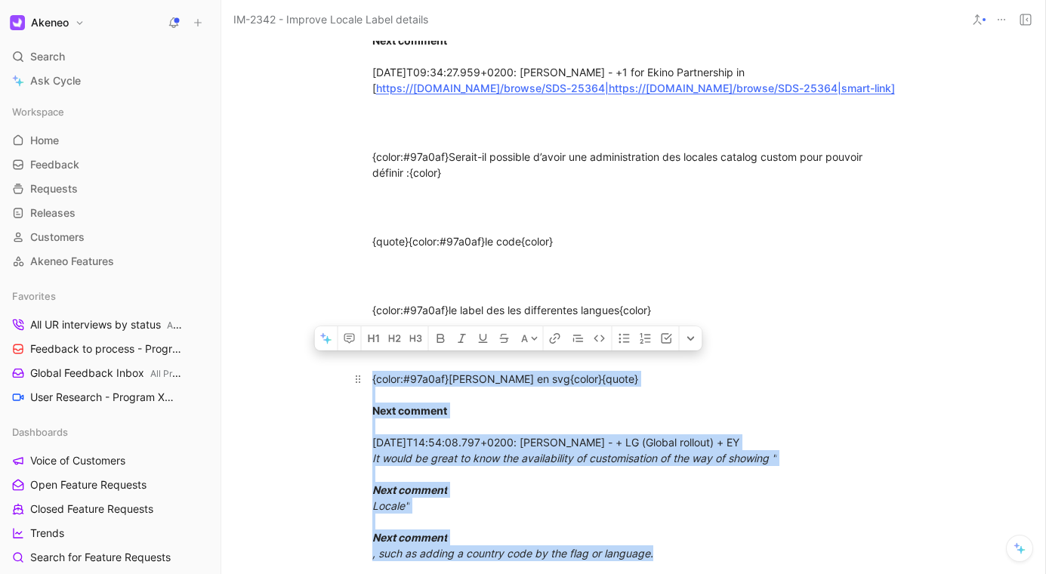
click at [768, 421] on div "{color:#97a0af}le drapeau en svg{color}{quote} Next comment 2022-10-14T14:54:08…" at bounding box center [633, 466] width 522 height 190
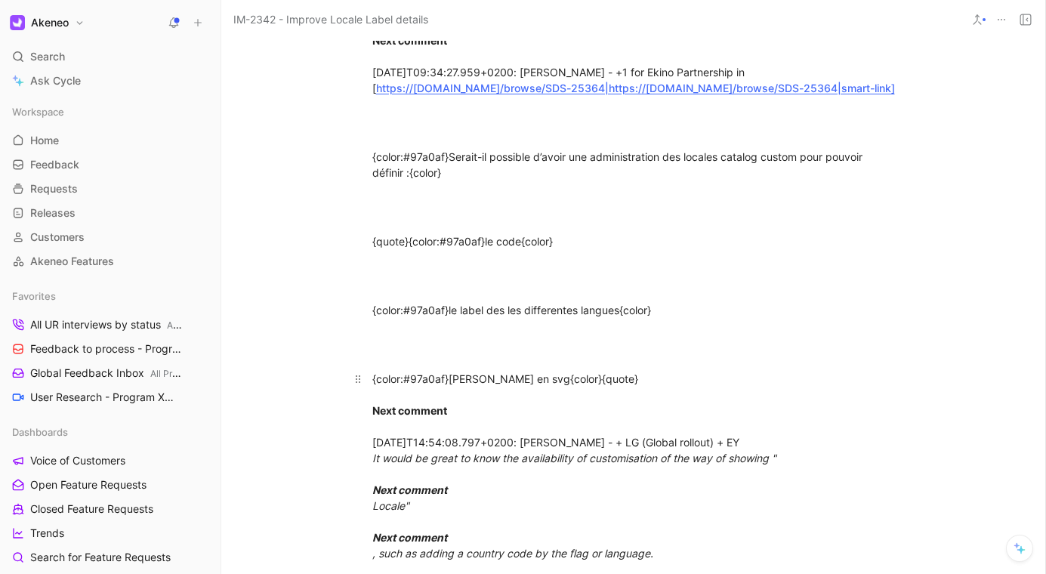
scroll to position [2500, 0]
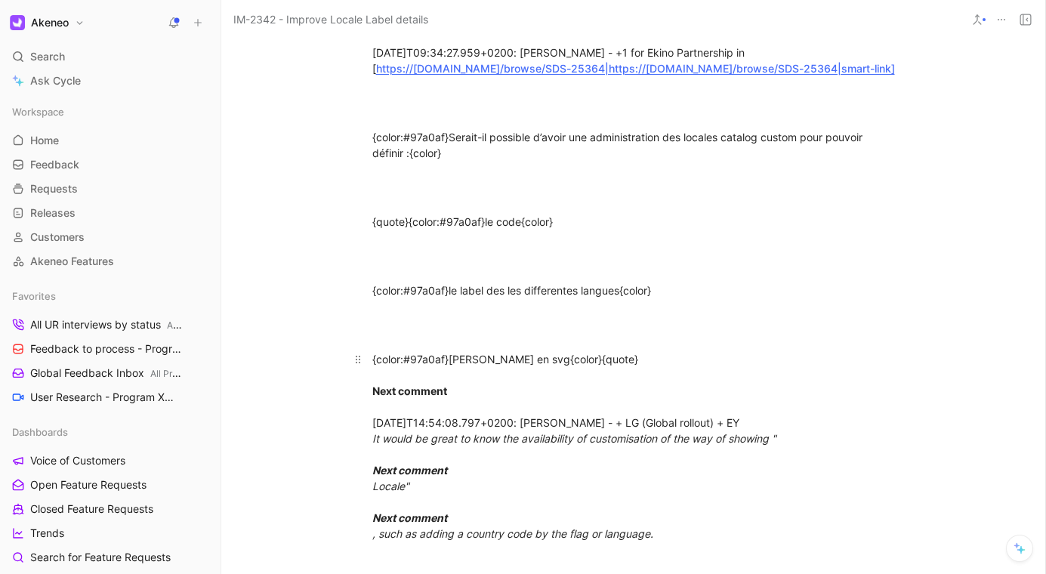
click at [700, 445] on em "It would be great to know the availability of customisation of the way of showi…" at bounding box center [574, 438] width 404 height 13
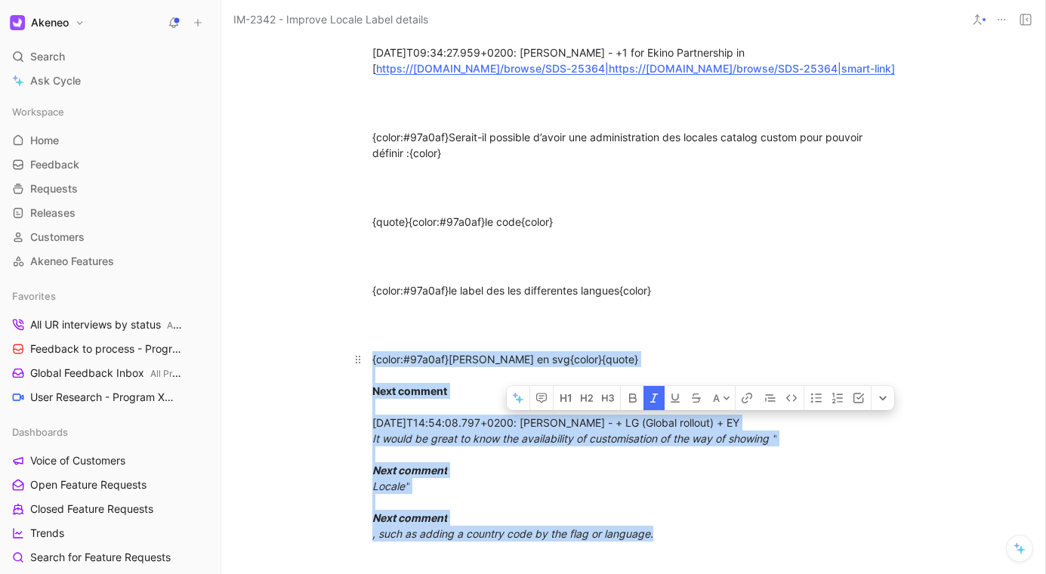
click at [700, 445] on em "It would be great to know the availability of customisation of the way of showi…" at bounding box center [574, 438] width 404 height 13
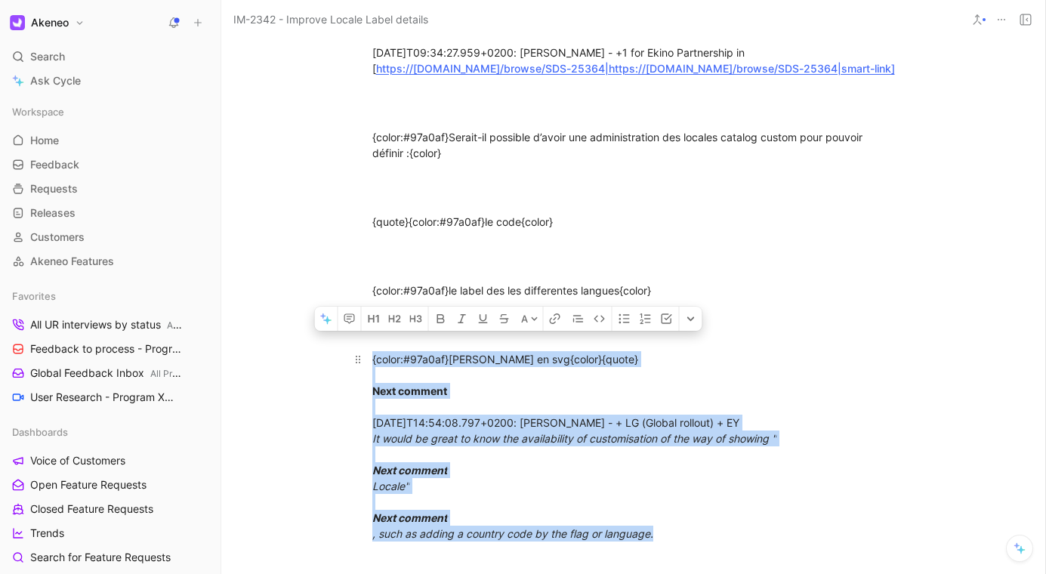
click at [726, 445] on em "It would be great to know the availability of customisation of the way of showi…" at bounding box center [574, 438] width 404 height 13
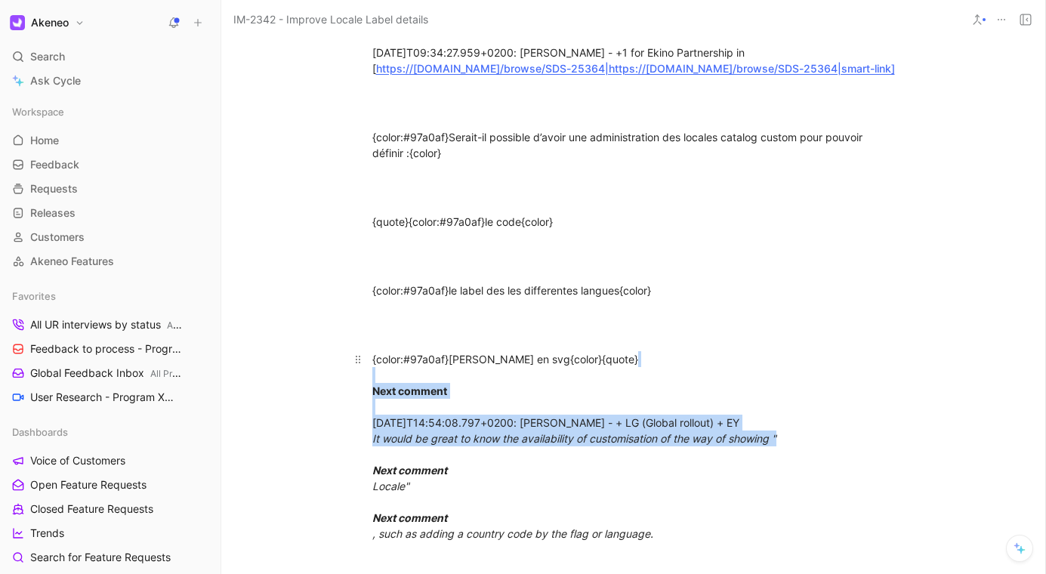
drag, startPoint x: 828, startPoint y: 482, endPoint x: 725, endPoint y: 416, distance: 122.3
click at [727, 417] on div "{color:#97a0af}le drapeau en svg{color}{quote} Next comment 2022-10-14T14:54:08…" at bounding box center [633, 446] width 522 height 190
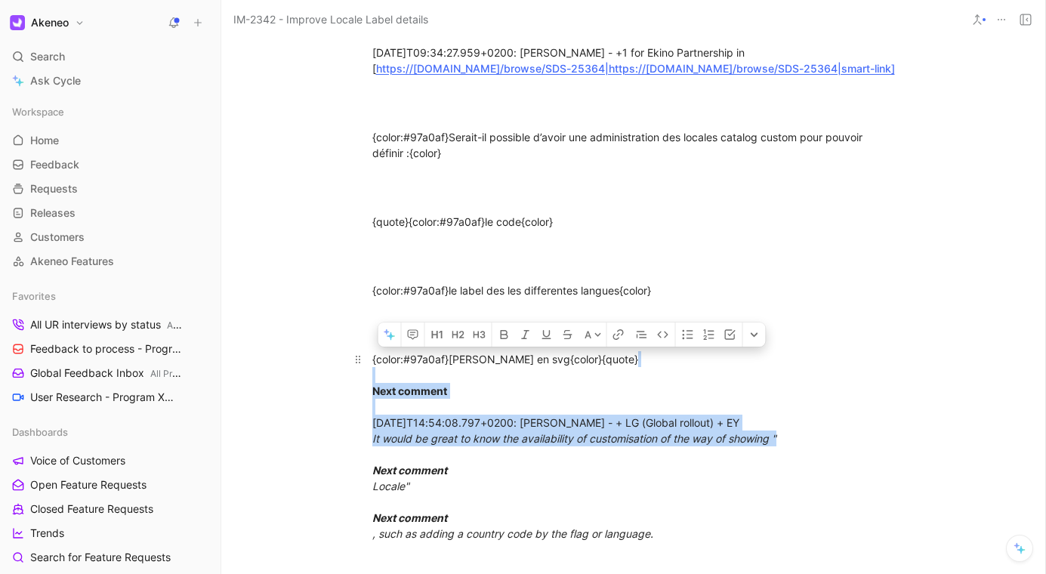
click at [725, 415] on div "{color:#97a0af}le drapeau en svg{color}{quote} Next comment 2022-10-14T14:54:08…" at bounding box center [633, 446] width 522 height 190
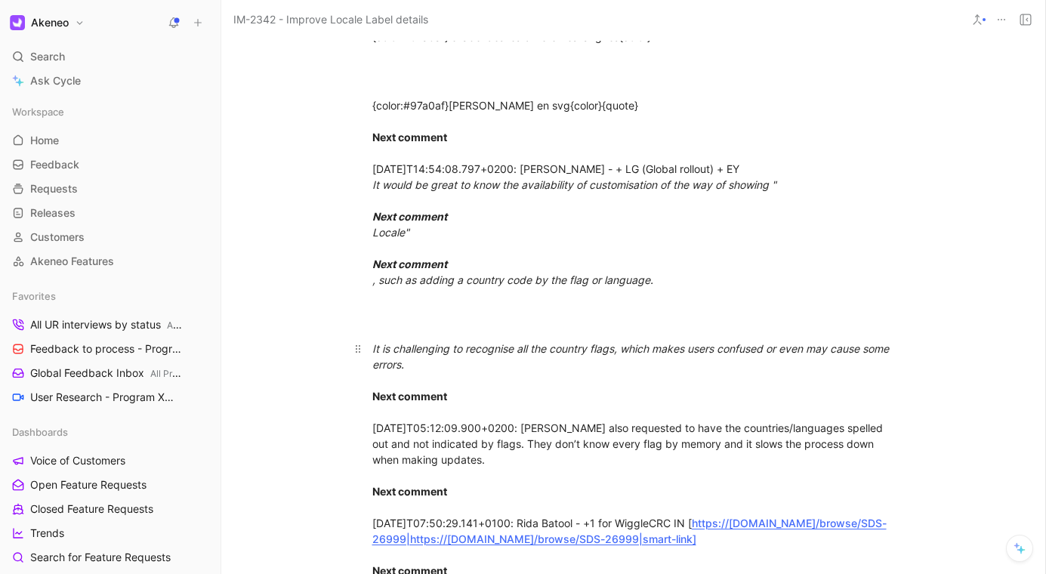
scroll to position [2764, 0]
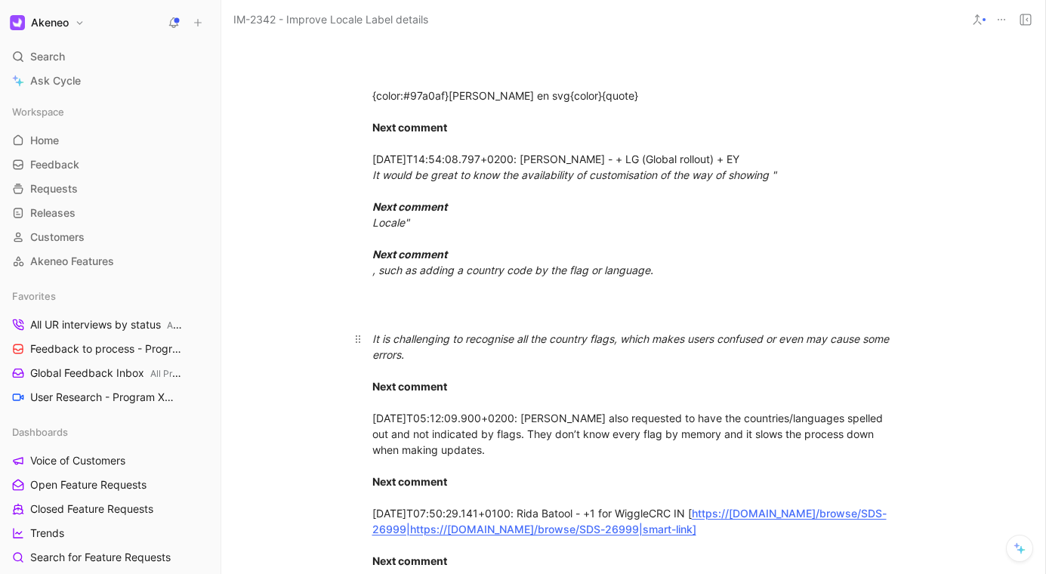
click at [739, 473] on div "It is challenging to recognise all the country flags, which makes users confuse…" at bounding box center [633, 473] width 522 height 285
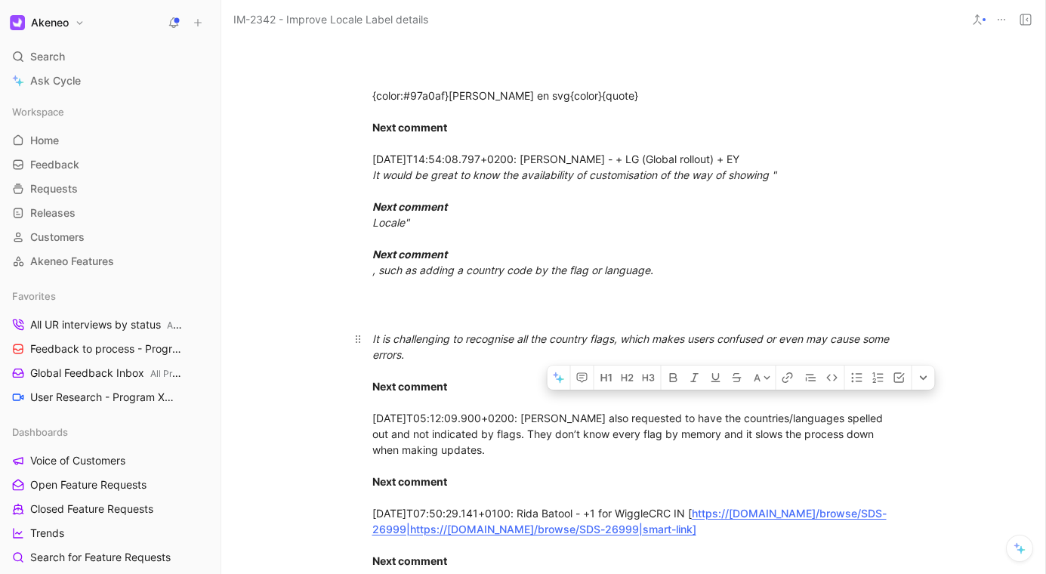
click at [739, 473] on div "It is challenging to recognise all the country flags, which makes users confuse…" at bounding box center [633, 473] width 522 height 285
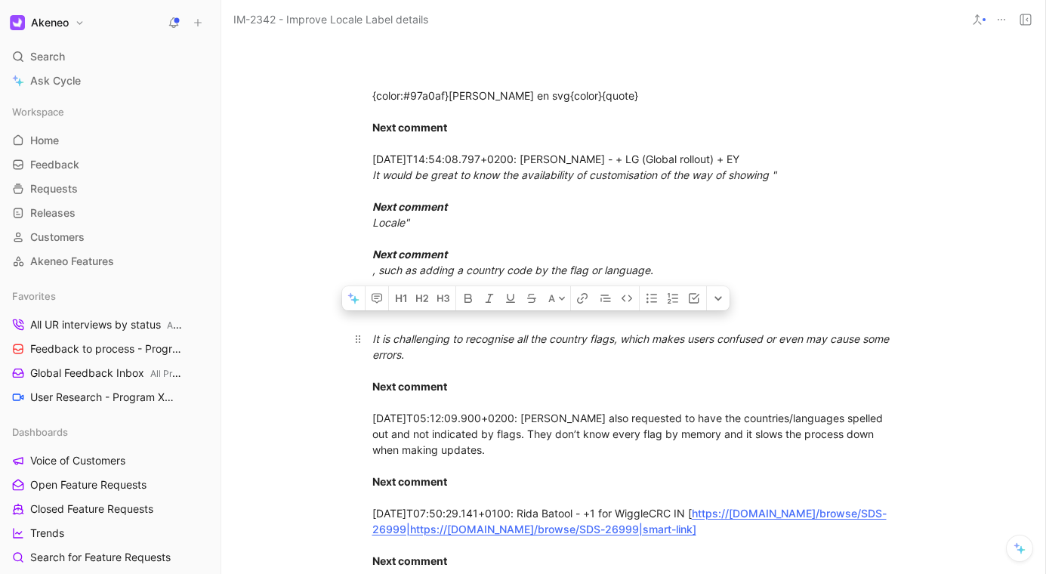
click at [744, 473] on div "It is challenging to recognise all the country flags, which makes users confuse…" at bounding box center [633, 473] width 522 height 285
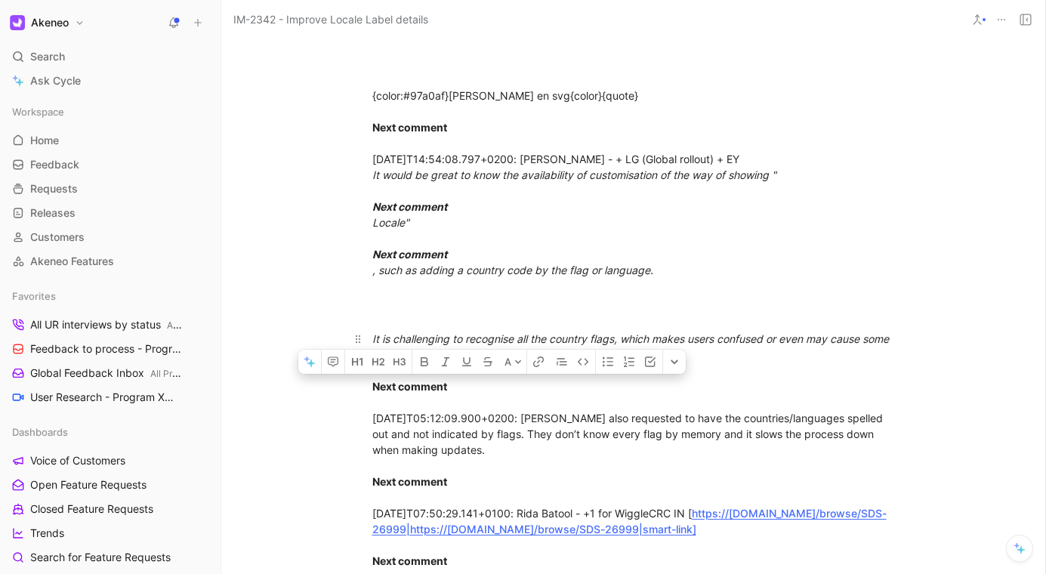
drag, startPoint x: 699, startPoint y: 497, endPoint x: 719, endPoint y: 449, distance: 52.1
click at [718, 451] on div "It is challenging to recognise all the country flags, which makes users confuse…" at bounding box center [633, 473] width 522 height 285
click at [719, 449] on div "It is challenging to recognise all the country flags, which makes users confuse…" at bounding box center [633, 473] width 522 height 285
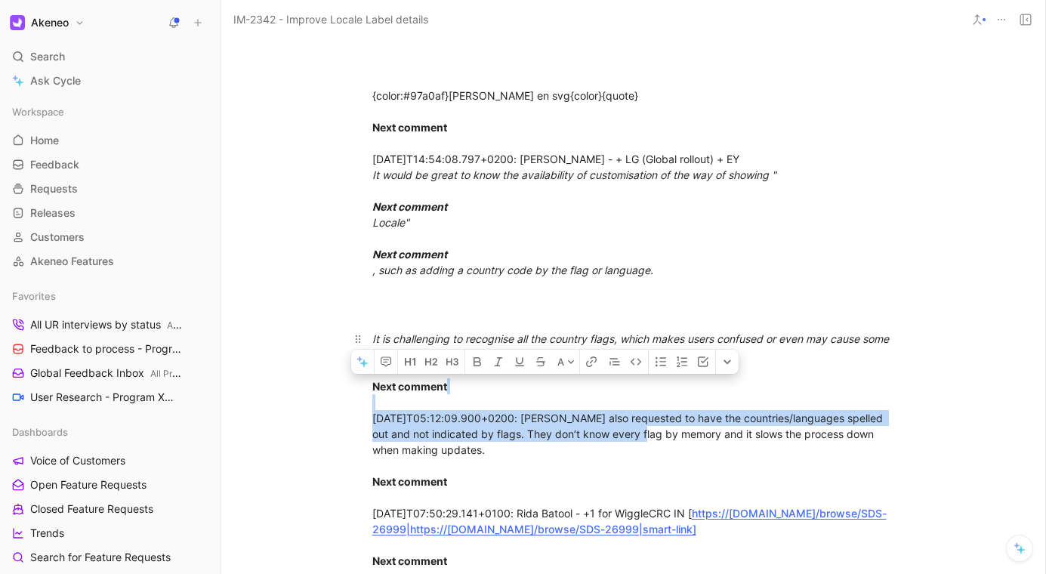
drag, startPoint x: 719, startPoint y: 449, endPoint x: 723, endPoint y: 488, distance: 39.5
click at [723, 488] on div "It is challenging to recognise all the country flags, which makes users confuse…" at bounding box center [633, 473] width 522 height 285
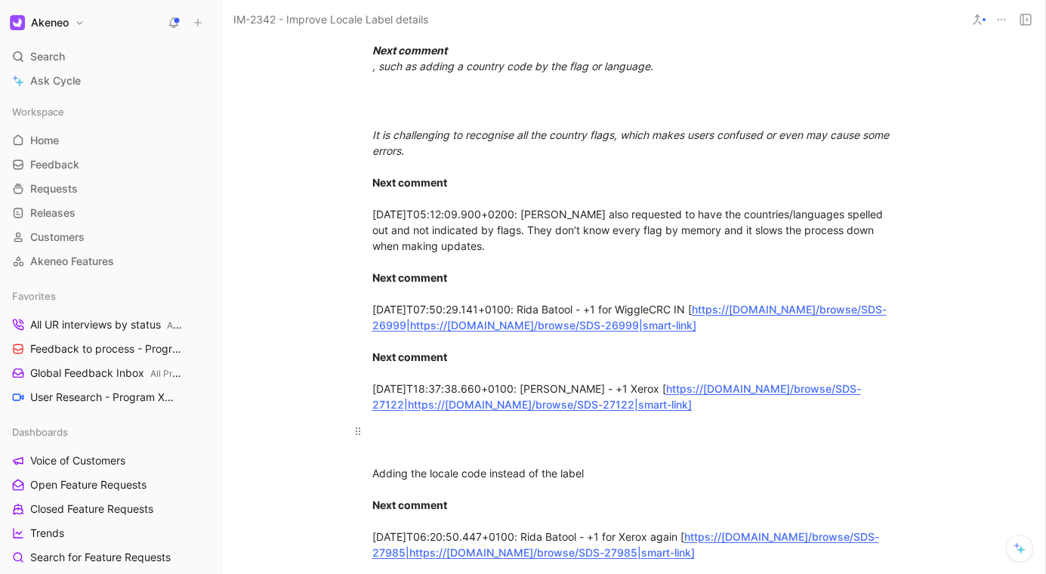
scroll to position [3210, 0]
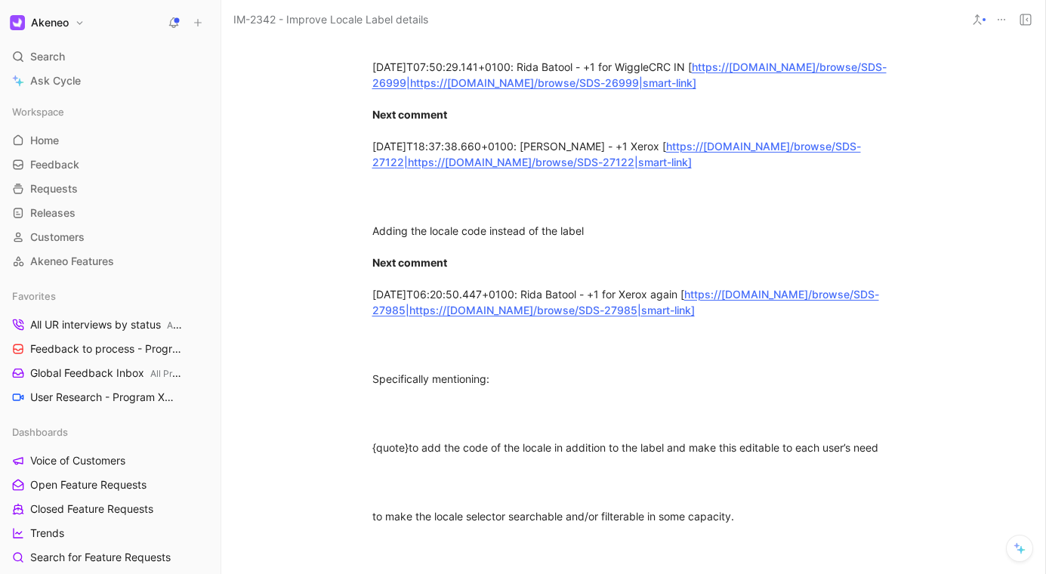
click at [436, 89] on link "https://akeneo.atlassian.net/browse/SDS-26999|https://akeneo.atlassian.net/brow…" at bounding box center [629, 74] width 514 height 29
click at [525, 168] on link "https://akeneo.atlassian.net/browse/SDS-27122|https://akeneo.atlassian.net/brow…" at bounding box center [616, 154] width 488 height 29
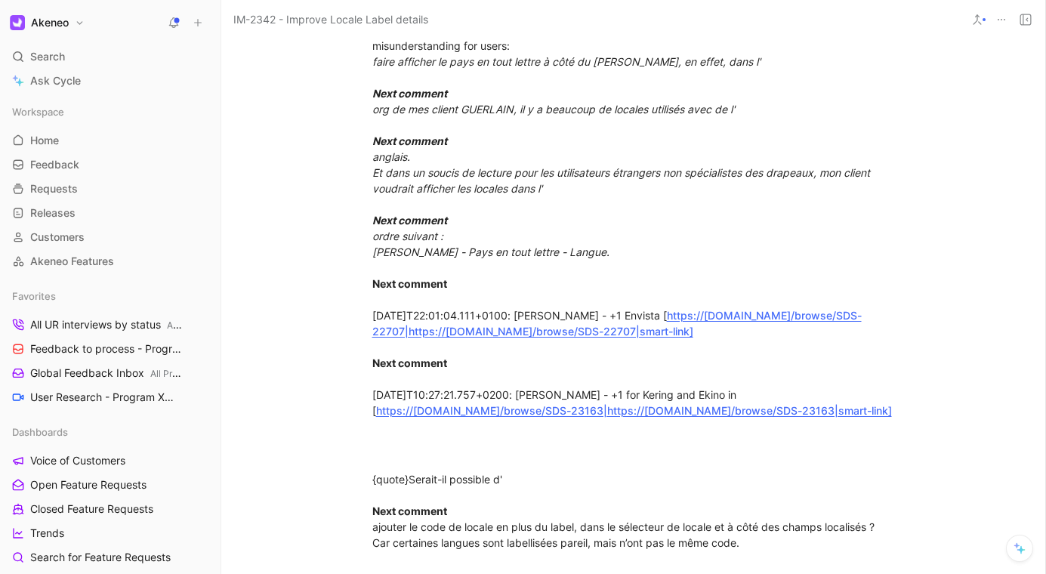
scroll to position [0, 0]
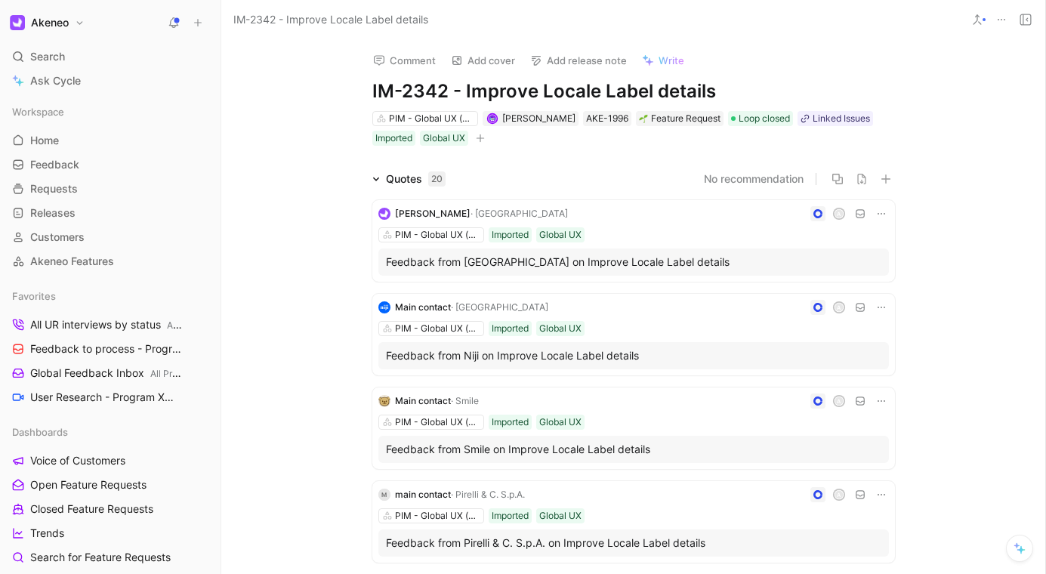
click at [823, 75] on div "Comment Add cover Add release note Write IM-2342 - Improve Locale Label details…" at bounding box center [633, 93] width 580 height 108
click at [825, 85] on h1 "IM-2342 - Improve Locale Label details" at bounding box center [633, 91] width 522 height 24
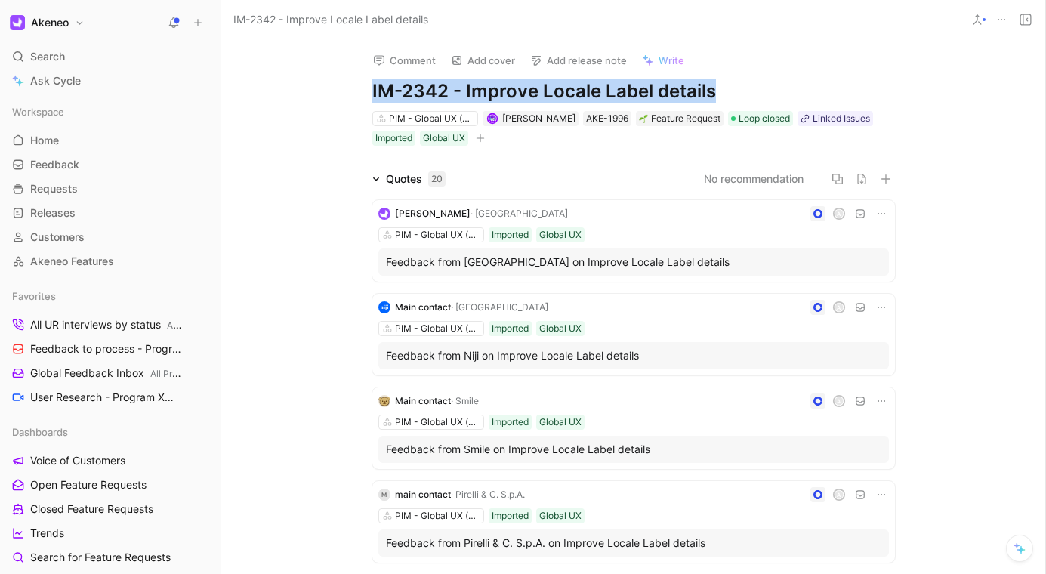
click at [825, 85] on h1 "IM-2342 - Improve Locale Label details" at bounding box center [633, 91] width 522 height 24
click at [892, 78] on div "Comment Add cover Add release note Write IM-2342 - Improve Locale Label details…" at bounding box center [633, 93] width 580 height 108
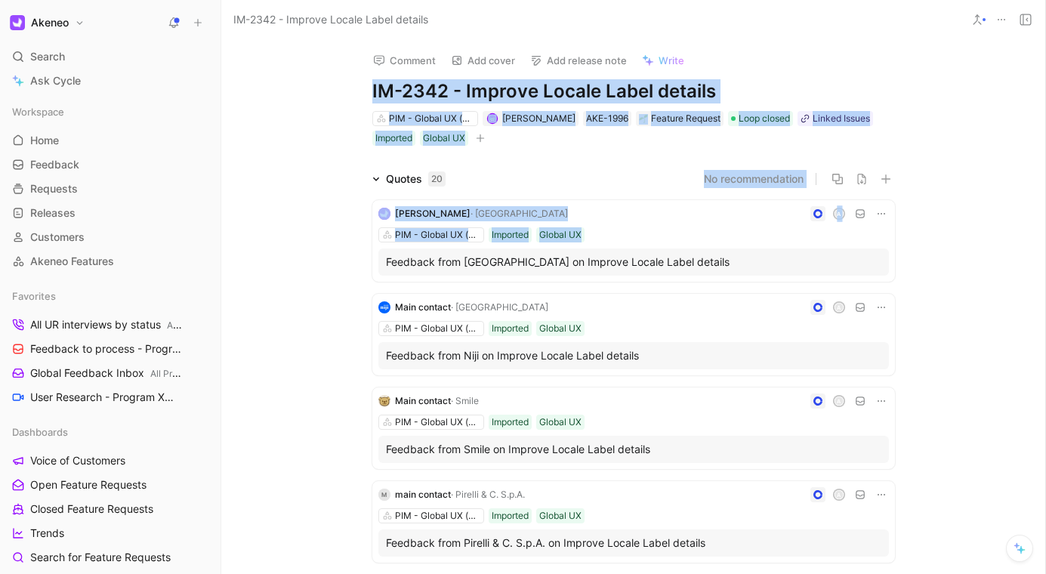
drag, startPoint x: 845, startPoint y: 57, endPoint x: 951, endPoint y: 245, distance: 216.3
click at [951, 245] on div "Comment Add cover Add release note Write IM-2342 - Improve Locale Label details…" at bounding box center [633, 306] width 824 height 534
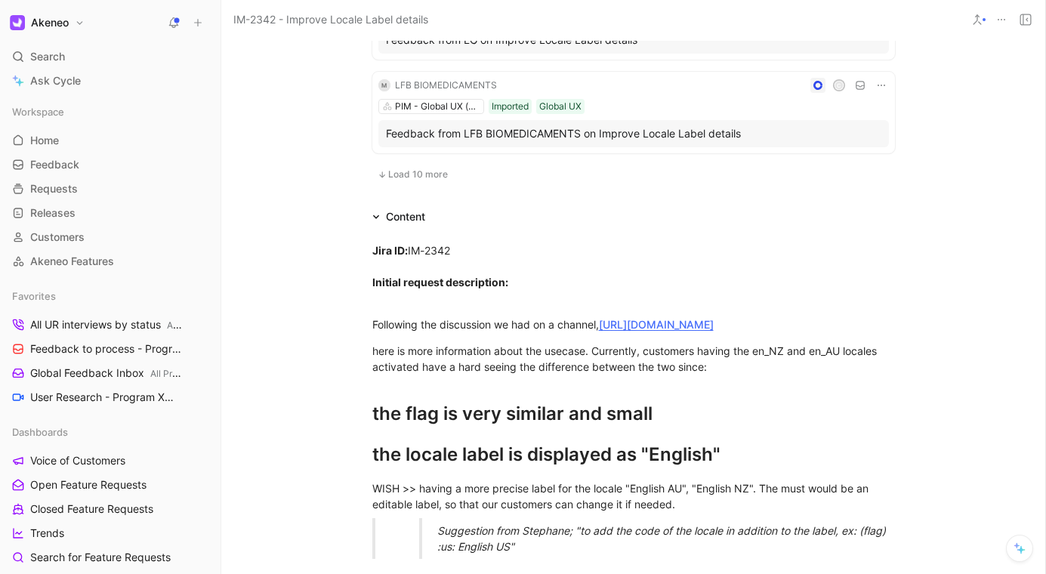
scroll to position [981, 0]
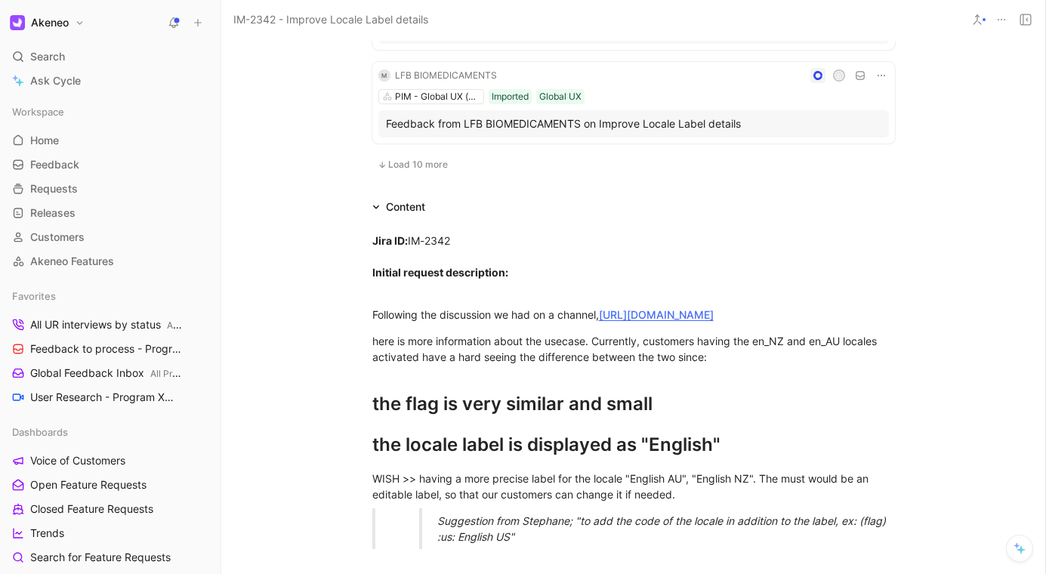
click at [404, 156] on button "Load 10 more" at bounding box center [412, 165] width 81 height 18
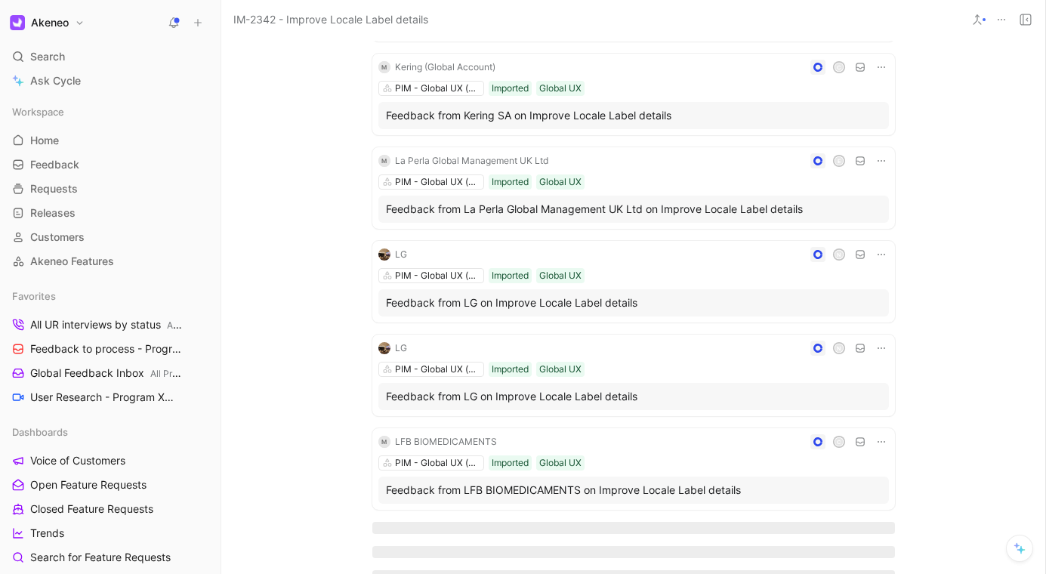
scroll to position [0, 0]
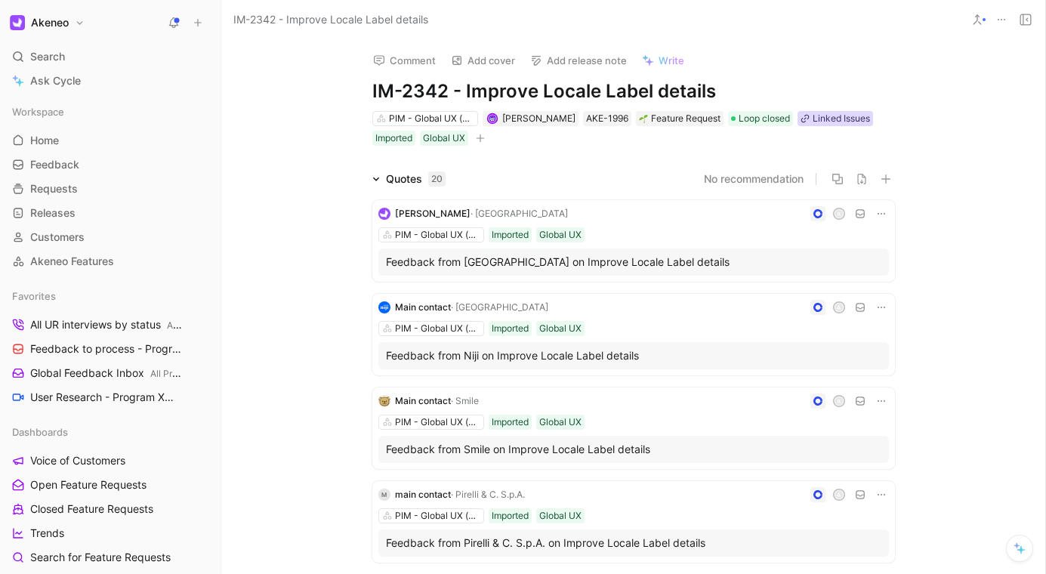
click at [827, 124] on div "Linked Issues" at bounding box center [840, 118] width 57 height 15
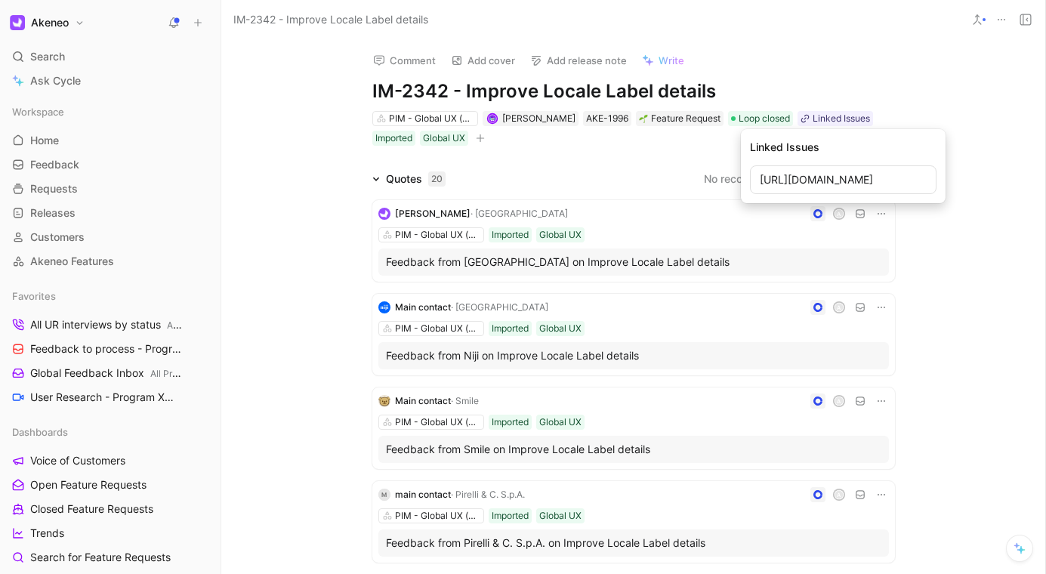
scroll to position [0, 106]
click at [795, 180] on input "https://akeneo.atlassian.net/browse/IM-1084" at bounding box center [843, 179] width 186 height 29
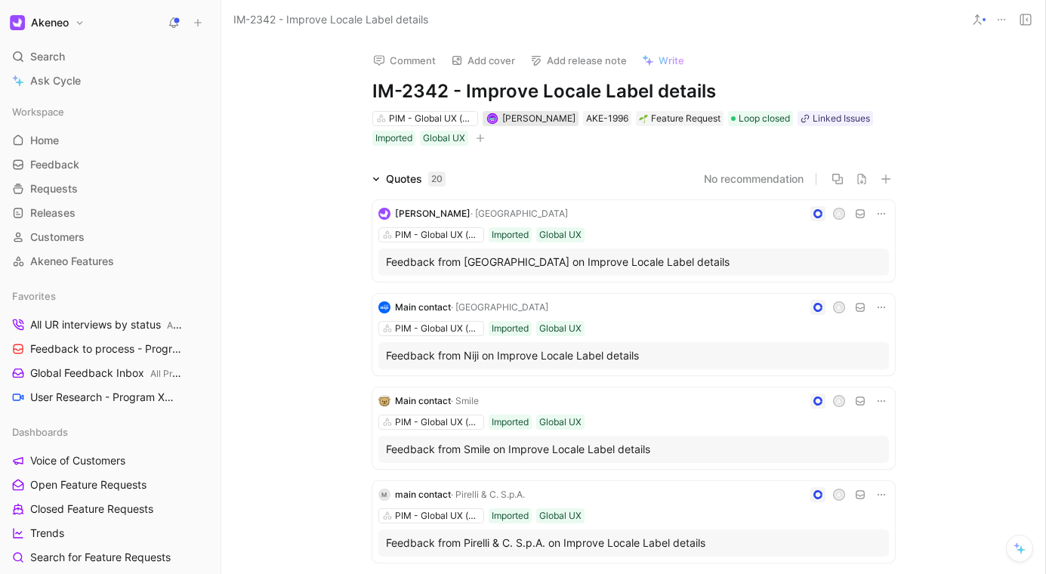
click at [526, 116] on span "François Esch" at bounding box center [538, 117] width 73 height 11
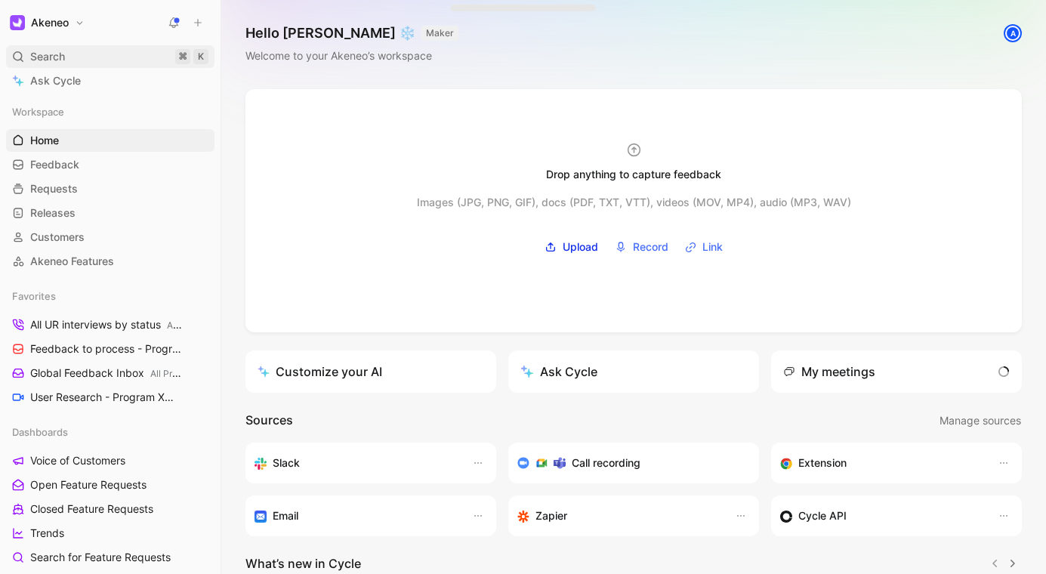
click at [84, 52] on div "Search ⌘ K" at bounding box center [110, 56] width 208 height 23
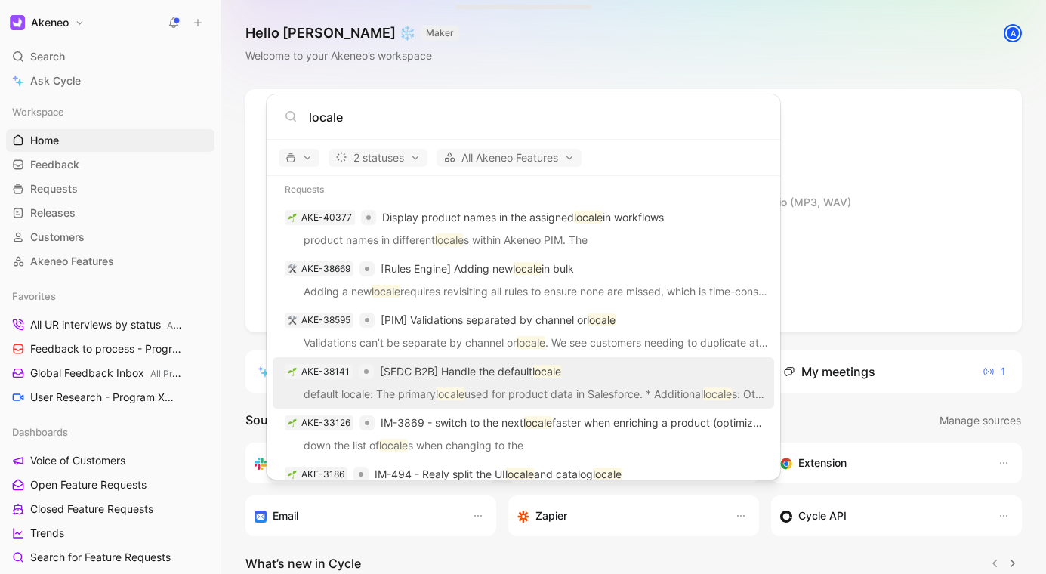
scroll to position [19, 0]
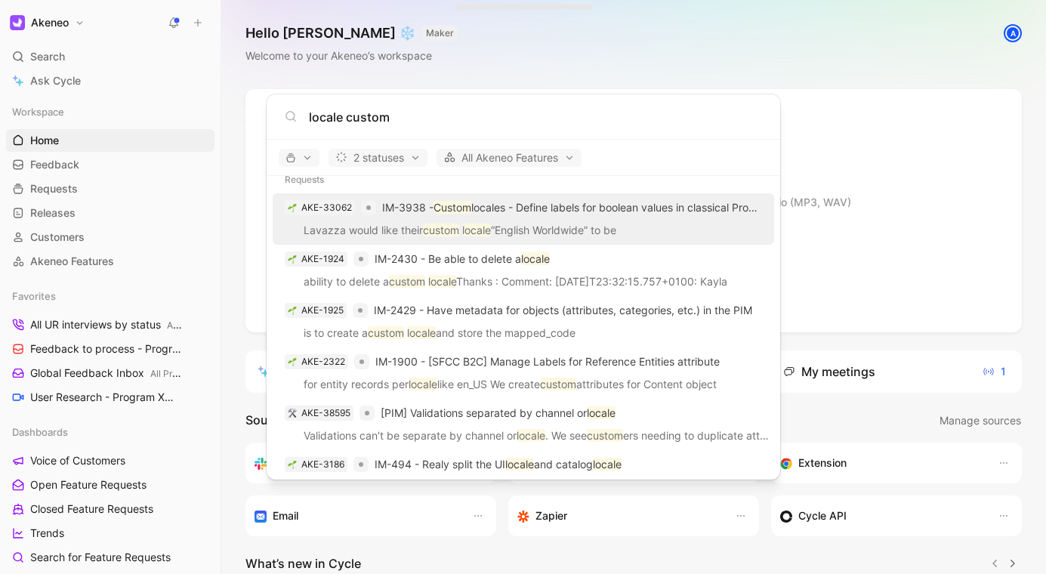
type input "locale custom"
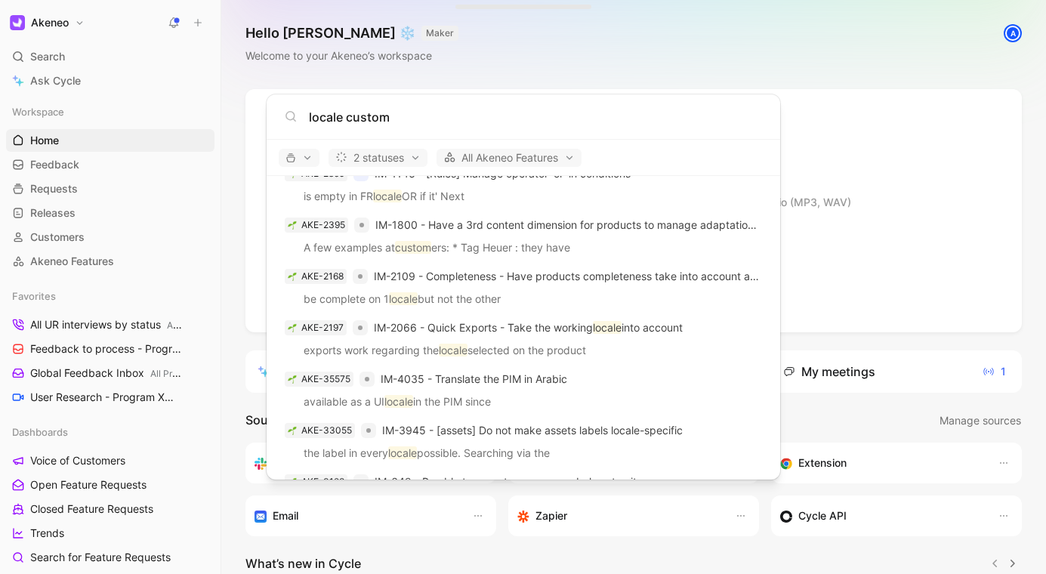
scroll to position [586, 0]
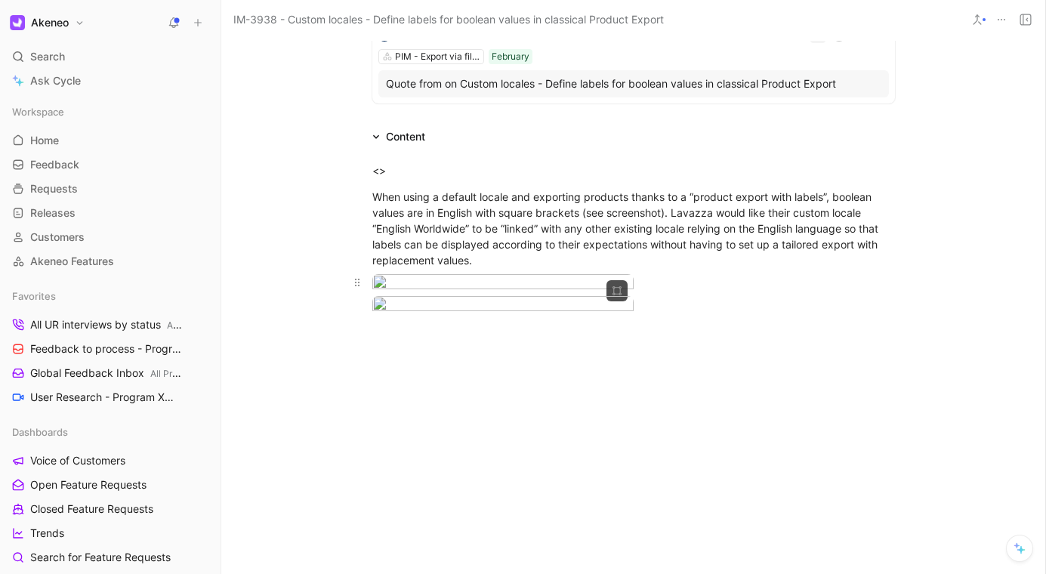
scroll to position [367, 0]
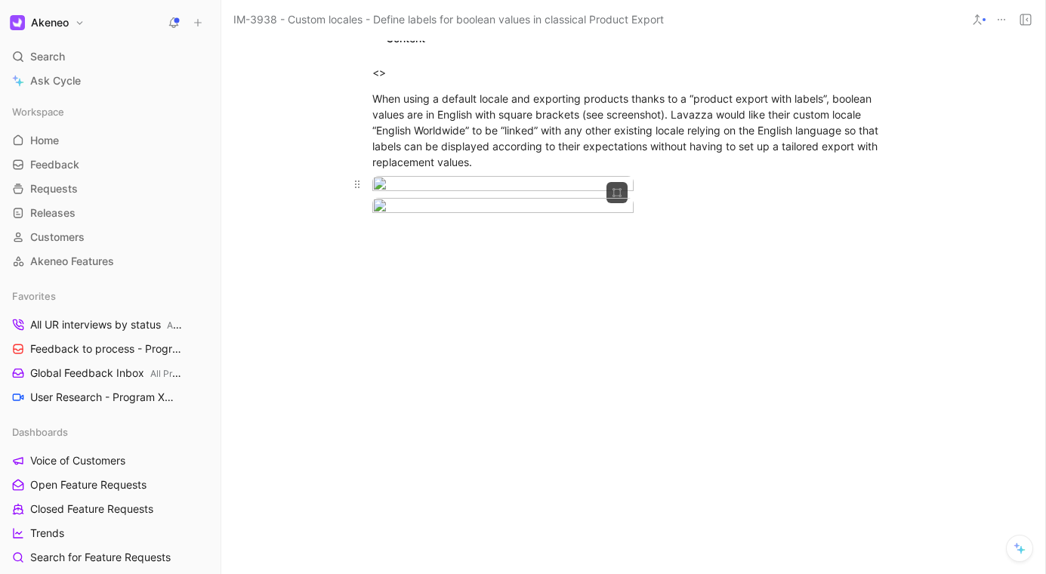
click at [480, 286] on body "Akeneo Search ⌘ K Ask Cycle Workspace Home G then H Feedback G then F Requests …" at bounding box center [523, 287] width 1046 height 574
click at [847, 573] on div at bounding box center [523, 574] width 1046 height 0
click at [518, 257] on body "Akeneo Search ⌘ K Ask Cycle Workspace Home G then H Feedback G then F Requests …" at bounding box center [523, 287] width 1046 height 574
click at [826, 573] on div at bounding box center [523, 574] width 1046 height 0
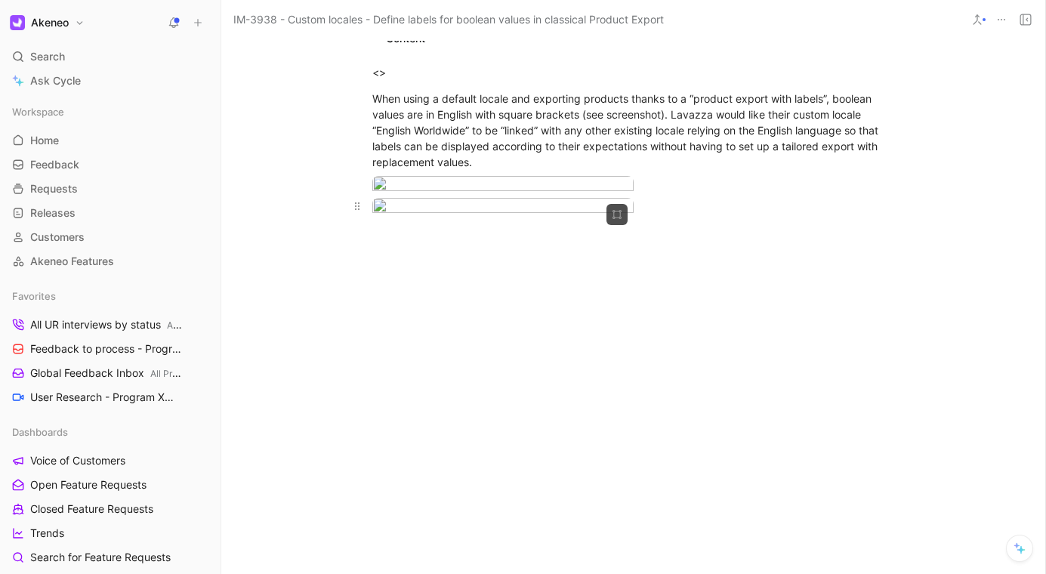
click at [498, 202] on body "Akeneo Search ⌘ K Ask Cycle Workspace Home G then H Feedback G then F Requests …" at bounding box center [523, 287] width 1046 height 574
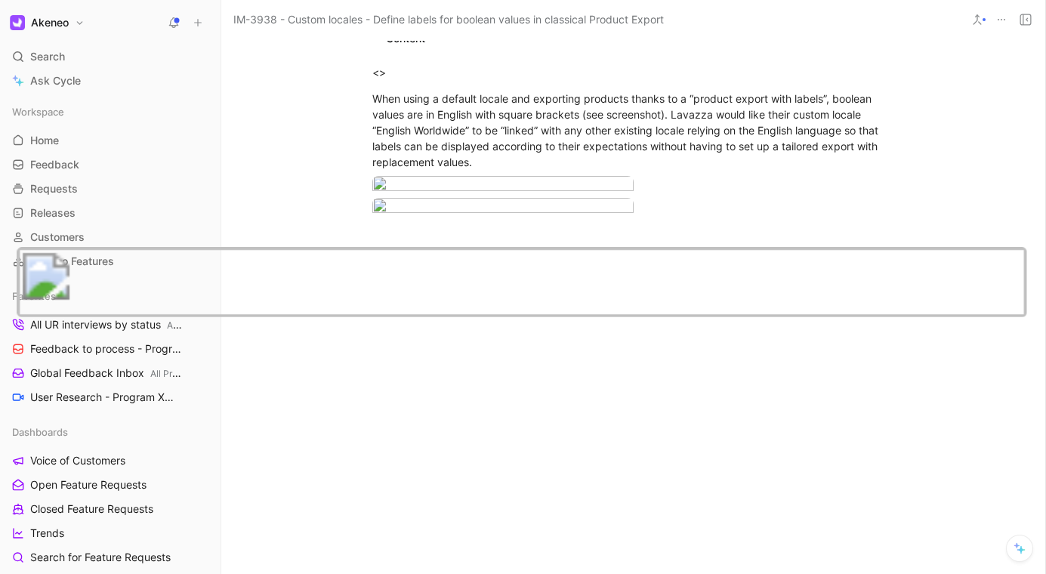
click at [506, 573] on div at bounding box center [523, 574] width 1046 height 0
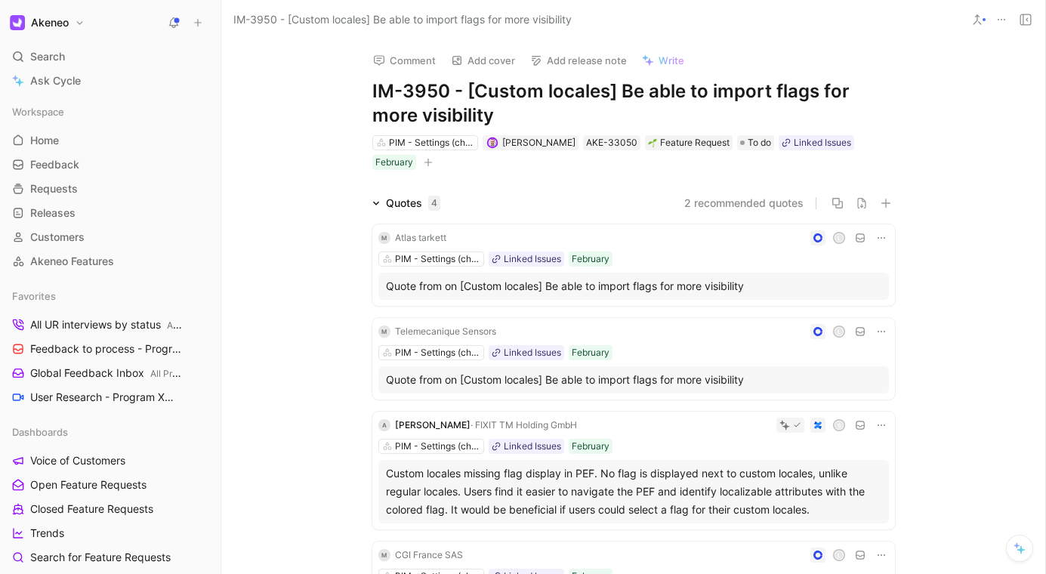
click at [926, 184] on div "Comment Add cover Add release note Write IM-3950 - [Custom locales] Be able to …" at bounding box center [633, 306] width 824 height 534
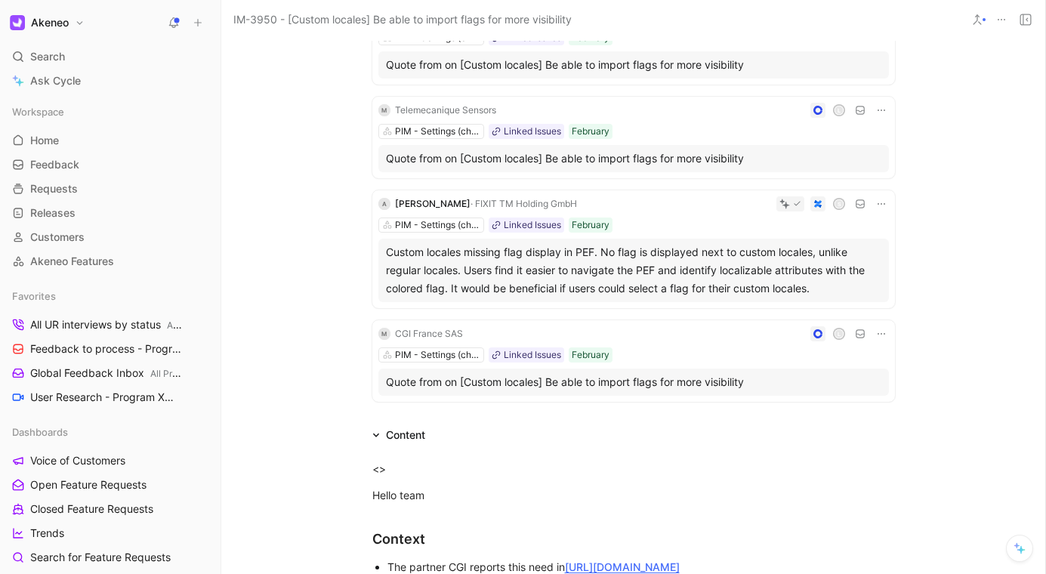
scroll to position [551, 0]
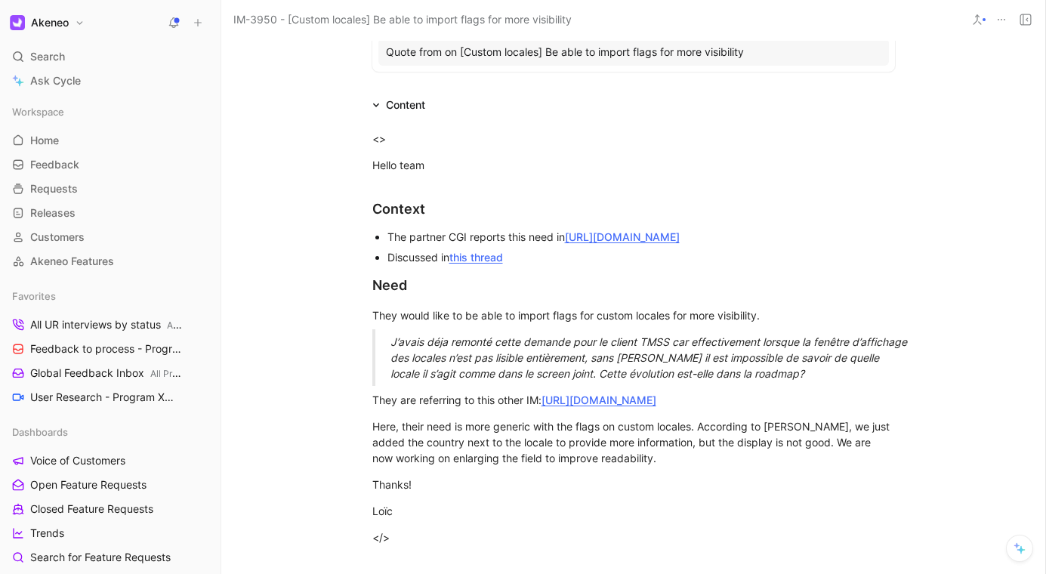
click at [646, 340] on div "J’avais déja remonté cette demande pour le client TMSS car effectivement lorsqu…" at bounding box center [651, 358] width 522 height 48
click at [853, 362] on div "J’avais déja remonté cette demande pour le client TMSS car effectivement lorsqu…" at bounding box center [651, 358] width 522 height 48
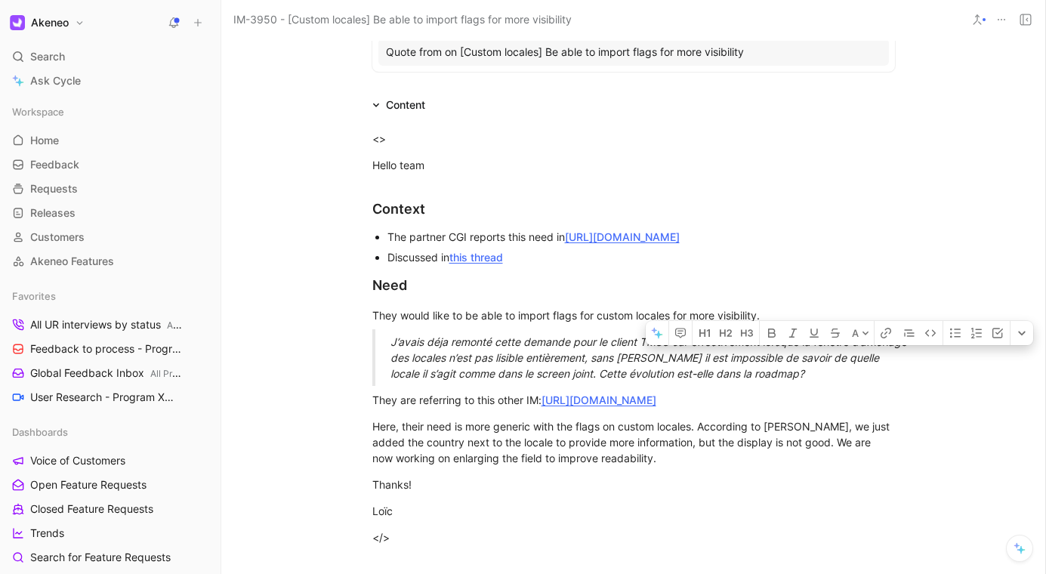
click at [853, 362] on div "J’avais déja remonté cette demande pour le client TMSS car effectivement lorsqu…" at bounding box center [651, 358] width 522 height 48
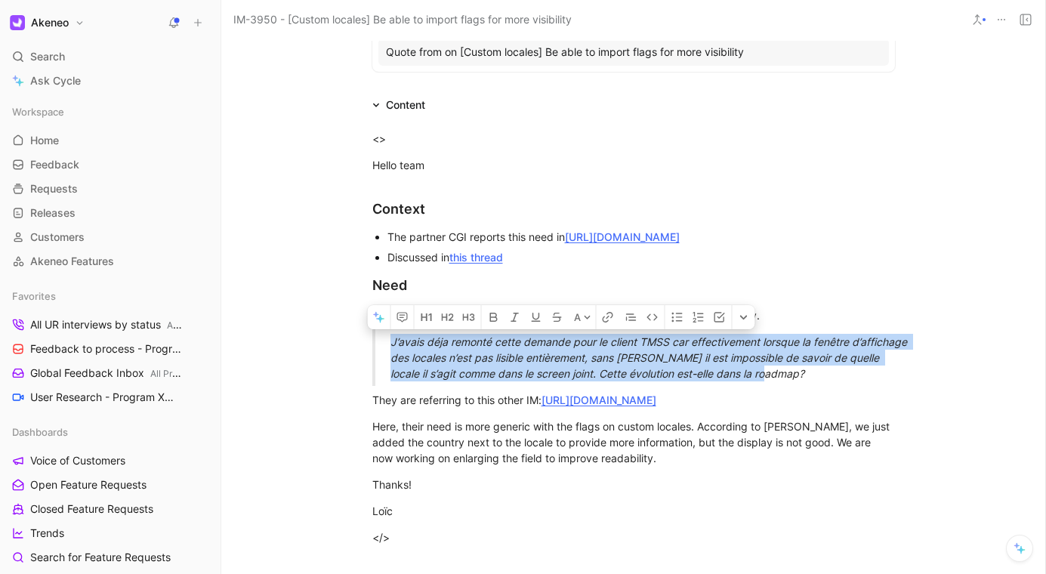
click at [855, 365] on div "J’avais déja remonté cette demande pour le client TMSS car effectivement lorsqu…" at bounding box center [651, 358] width 522 height 48
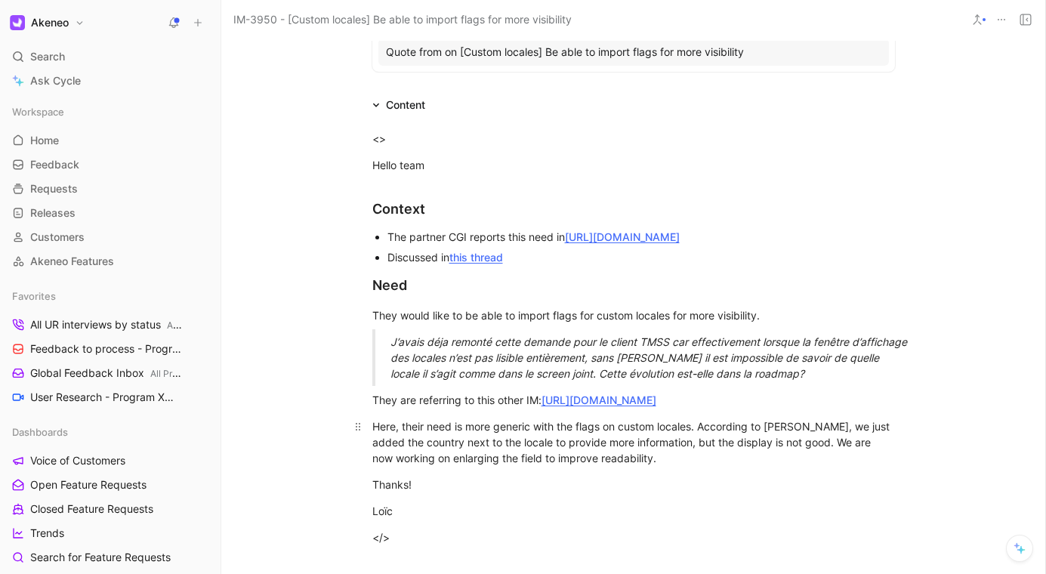
click at [560, 431] on div "Here, their need is more generic with the flags on custom locales. According to…" at bounding box center [633, 442] width 522 height 48
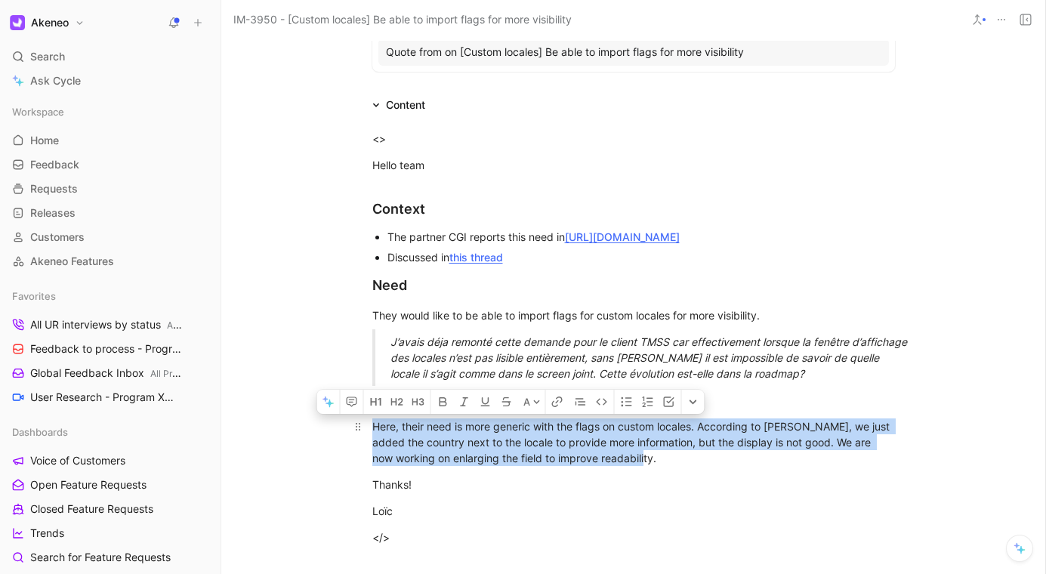
click at [560, 431] on div "Here, their need is more generic with the flags on custom locales. According to…" at bounding box center [633, 442] width 522 height 48
click at [635, 437] on div "Here, their need is more generic with the flags on custom locales. According to…" at bounding box center [633, 442] width 522 height 48
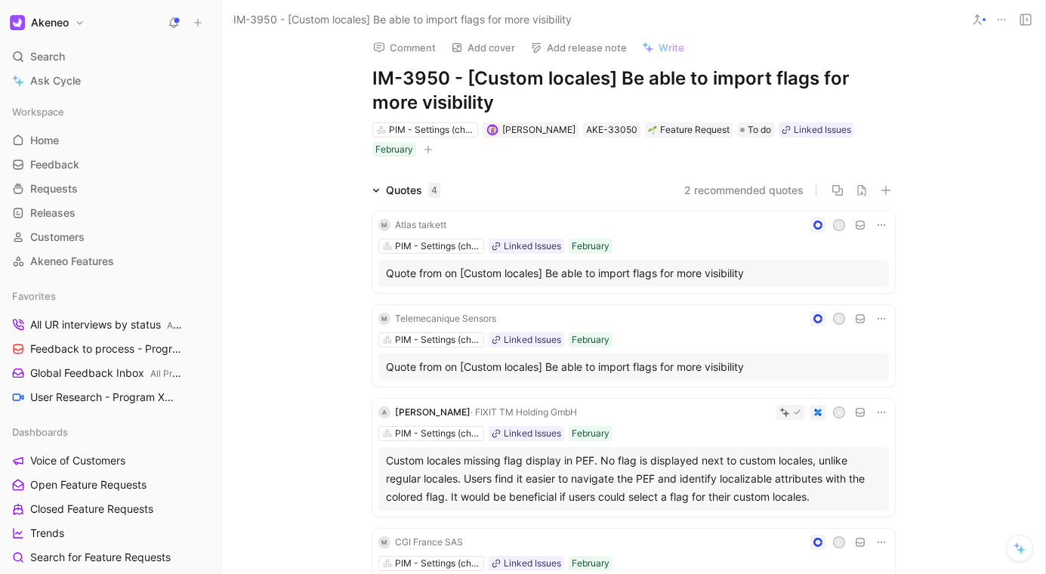
scroll to position [3, 0]
